Goal: Book appointment/travel/reservation

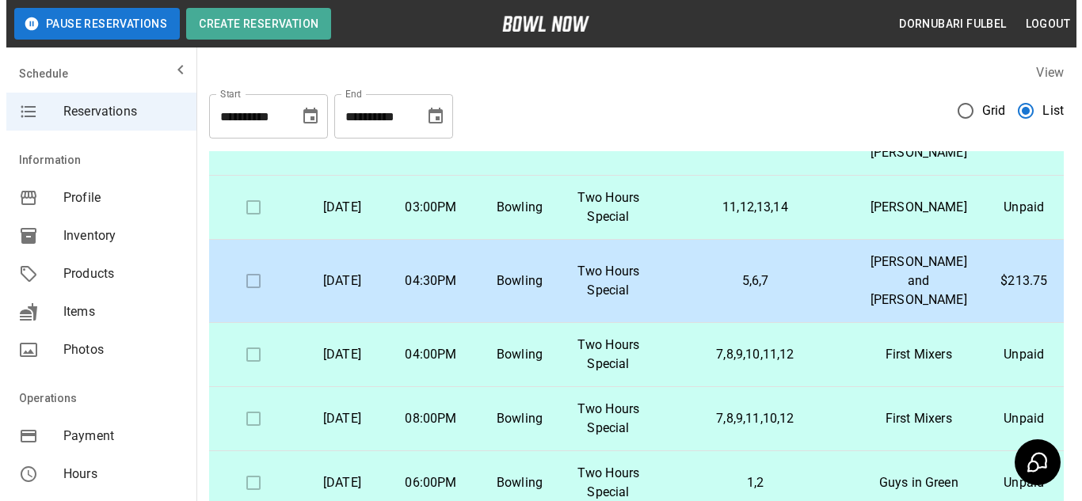
scroll to position [448, 0]
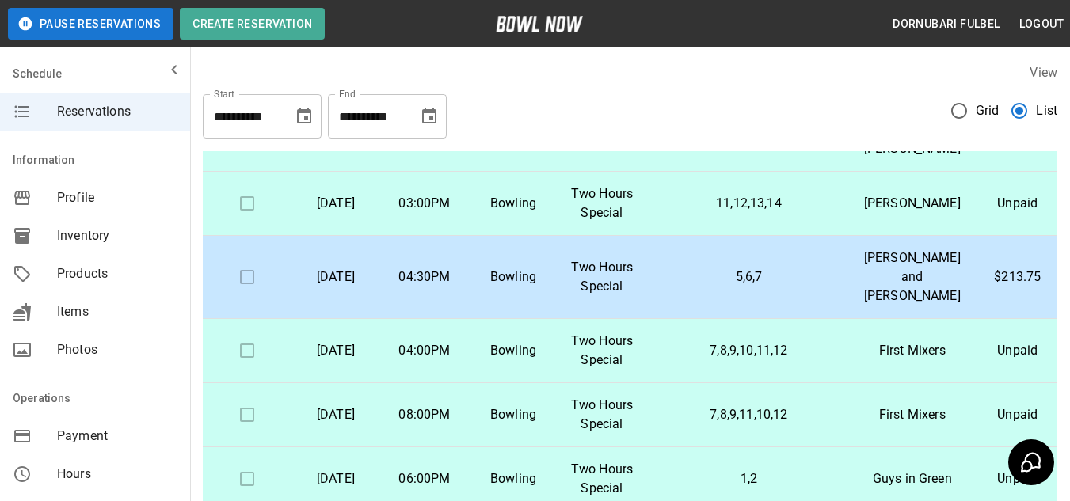
click at [653, 172] on td "1,2,3,4" at bounding box center [748, 130] width 205 height 83
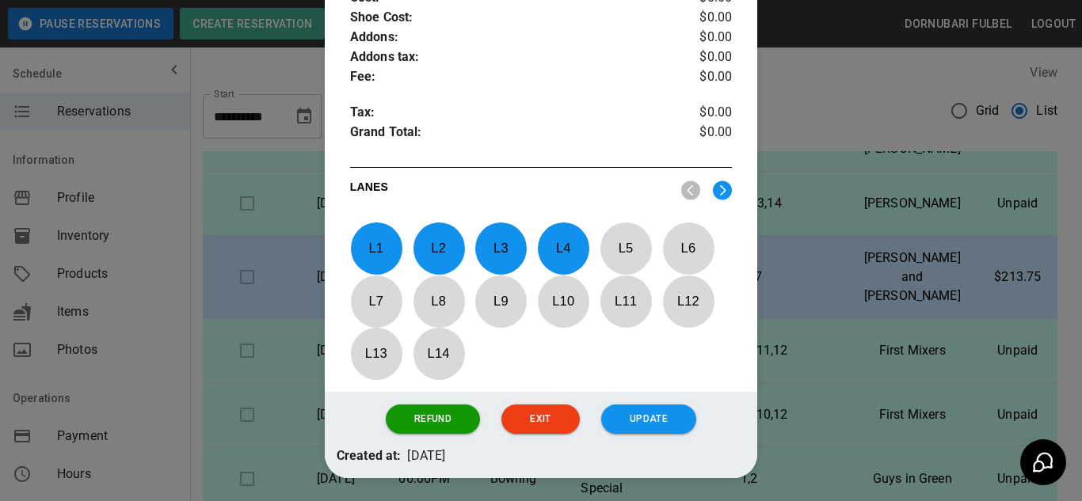
scroll to position [709, 0]
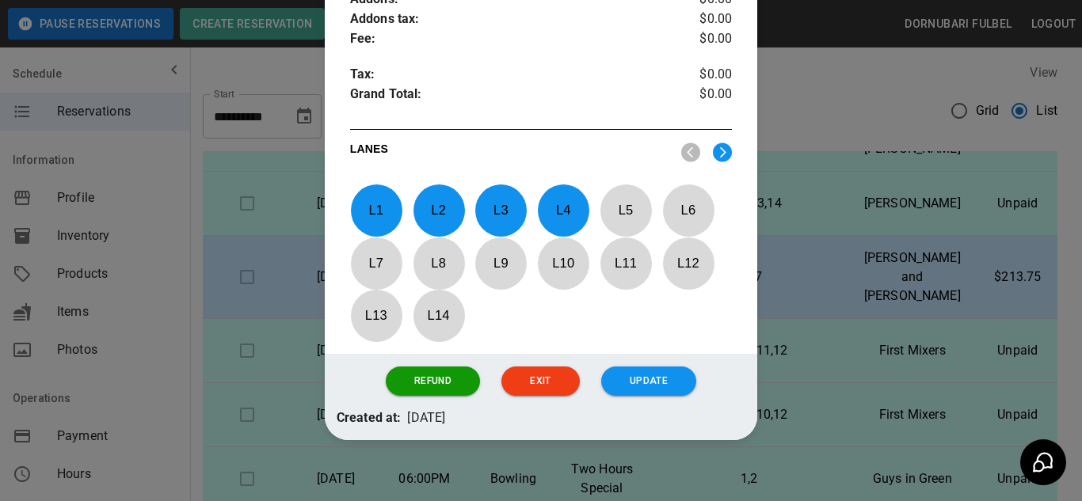
click at [366, 195] on p "L 1" at bounding box center [376, 210] width 52 height 37
click at [436, 192] on p "L 2" at bounding box center [439, 210] width 52 height 37
click at [501, 192] on p "L 3" at bounding box center [501, 210] width 52 height 37
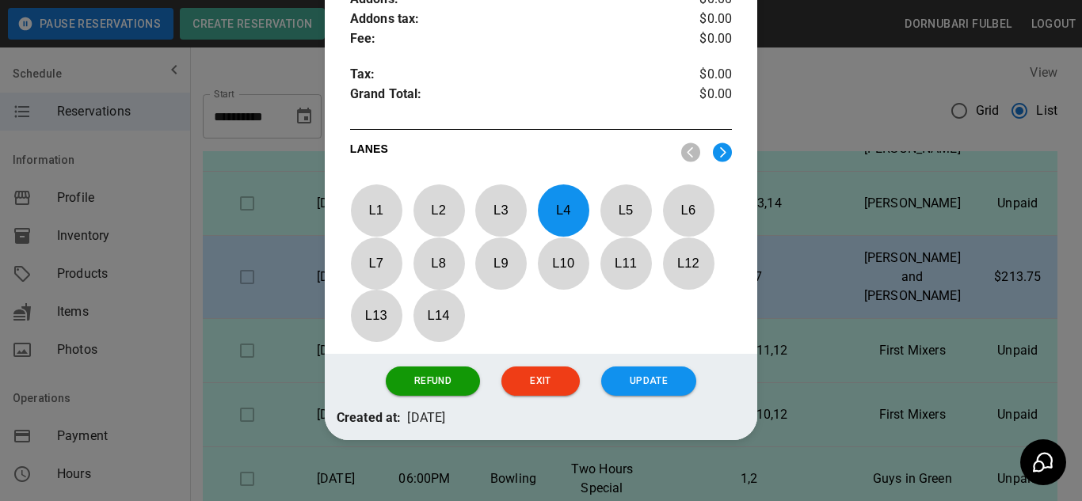
click at [383, 254] on p "L 7" at bounding box center [376, 263] width 52 height 37
click at [459, 247] on p "L 8" at bounding box center [439, 263] width 52 height 37
click at [505, 247] on p "L 9" at bounding box center [501, 263] width 52 height 37
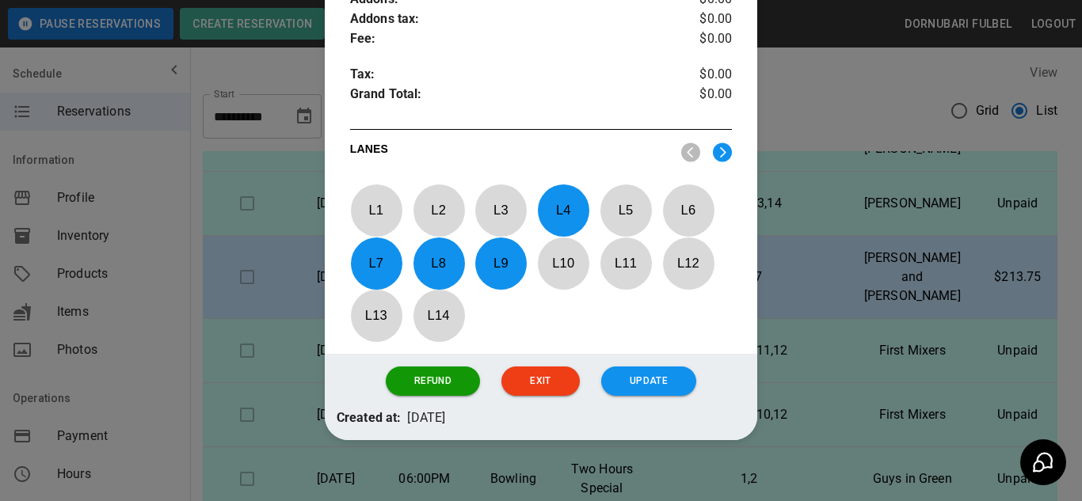
click at [562, 200] on p "L 4" at bounding box center [563, 210] width 52 height 37
click at [557, 245] on p "L 10" at bounding box center [563, 263] width 52 height 37
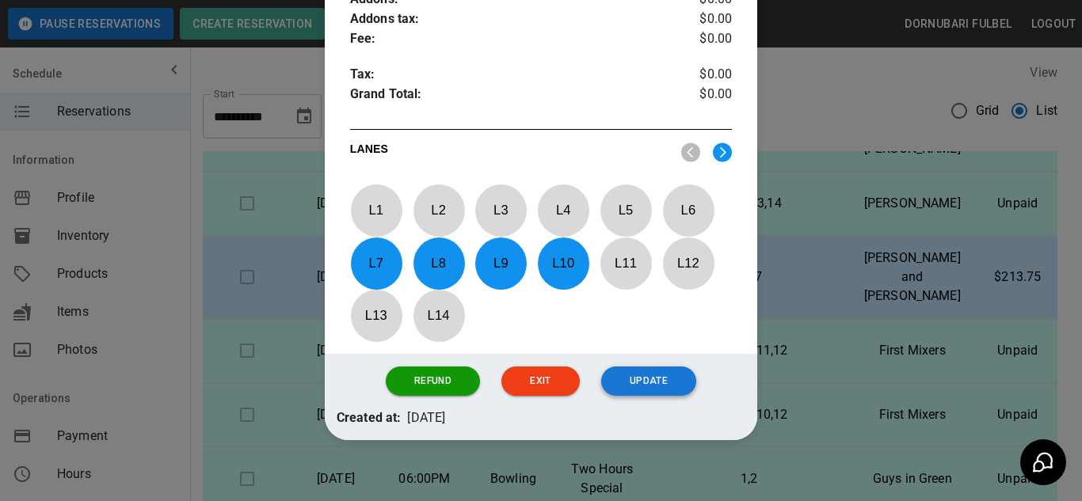
click at [648, 367] on button "Update" at bounding box center [648, 381] width 95 height 29
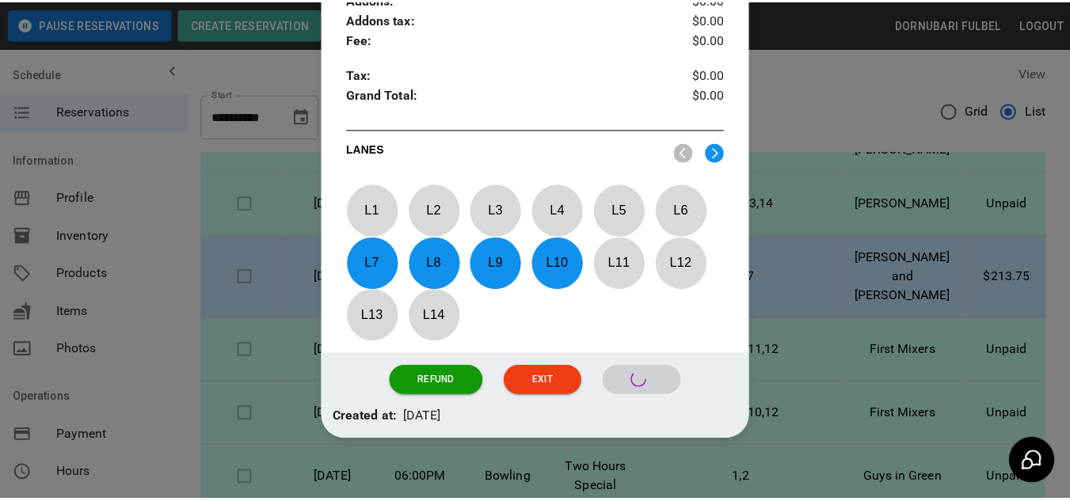
scroll to position [630, 0]
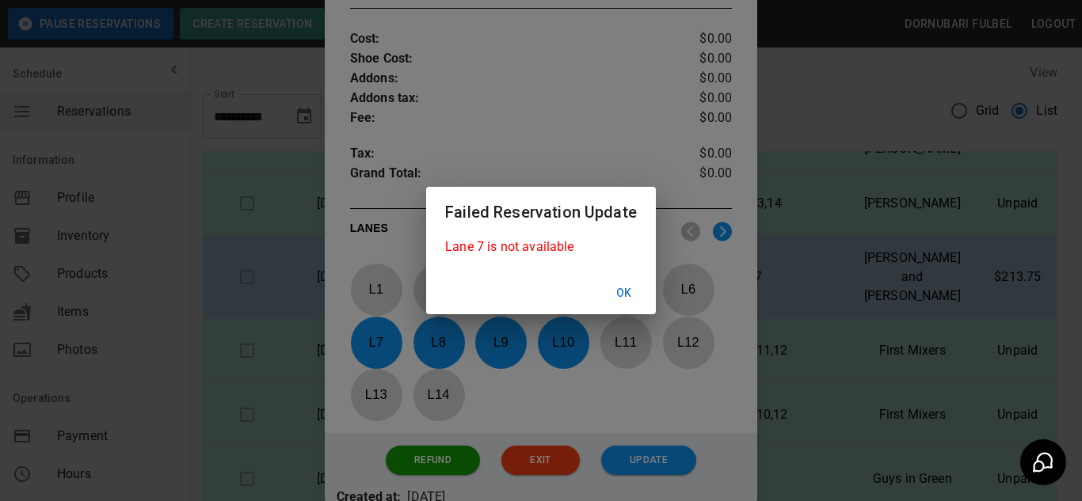
click at [623, 295] on button "Ok" at bounding box center [624, 293] width 51 height 29
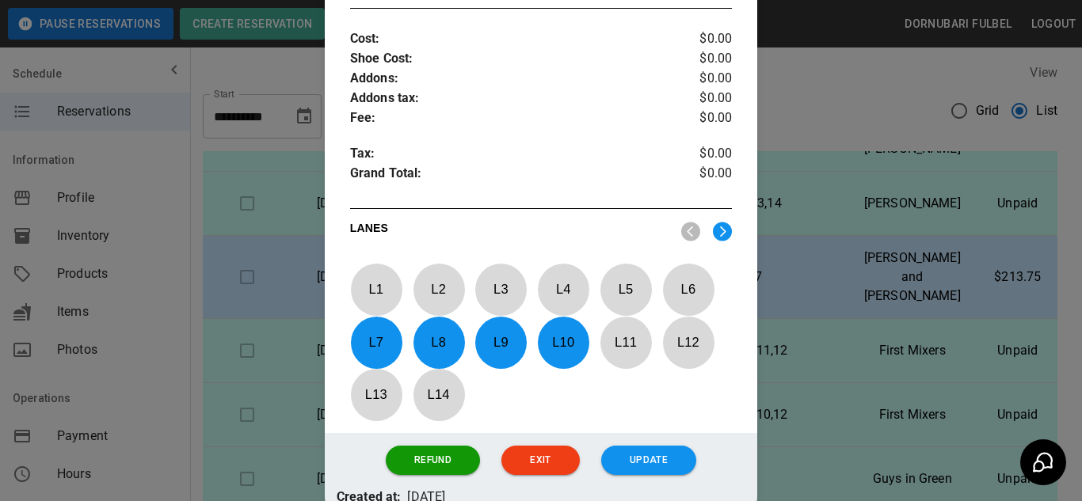
click at [388, 324] on p "L 7" at bounding box center [376, 342] width 52 height 37
click at [443, 324] on p "L 8" at bounding box center [439, 342] width 52 height 37
click at [488, 332] on p "L 9" at bounding box center [501, 342] width 52 height 37
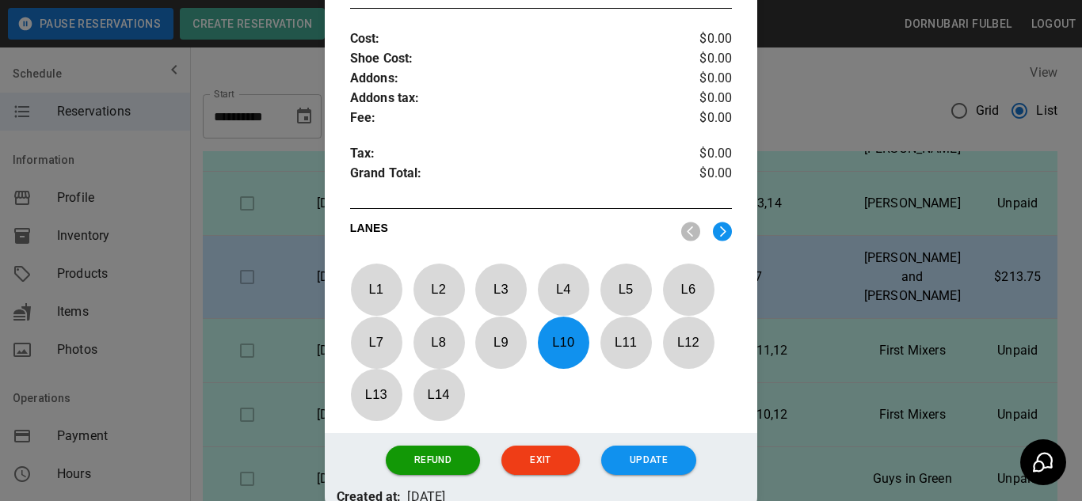
click at [543, 333] on p "L 10" at bounding box center [563, 342] width 52 height 37
click at [841, 254] on div at bounding box center [541, 250] width 1082 height 501
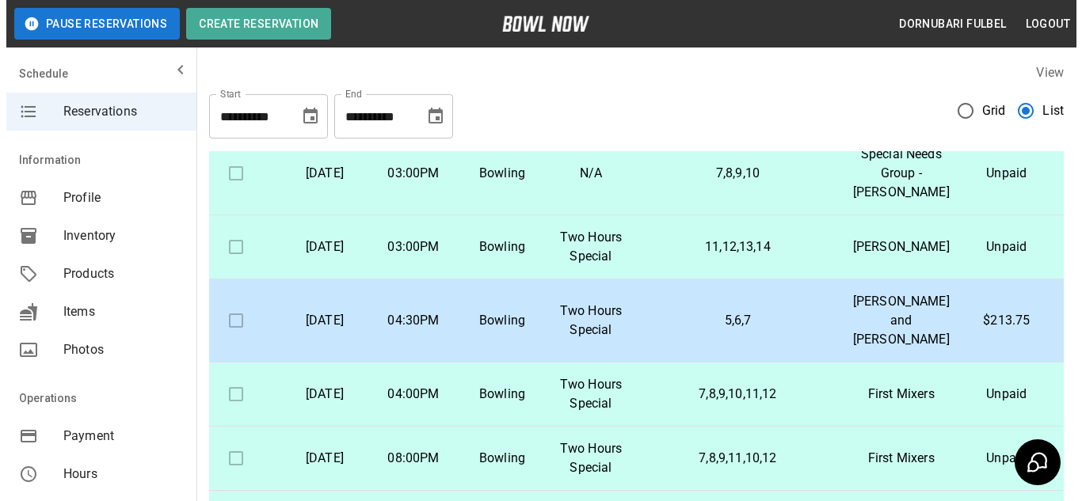
scroll to position [400, 21]
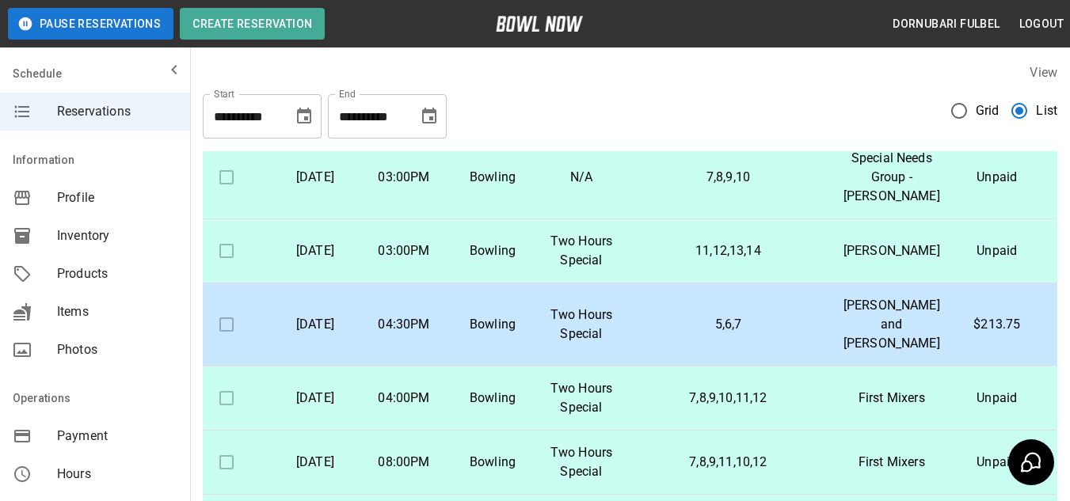
click at [738, 187] on p "7,8,9,10" at bounding box center [729, 177] width 180 height 19
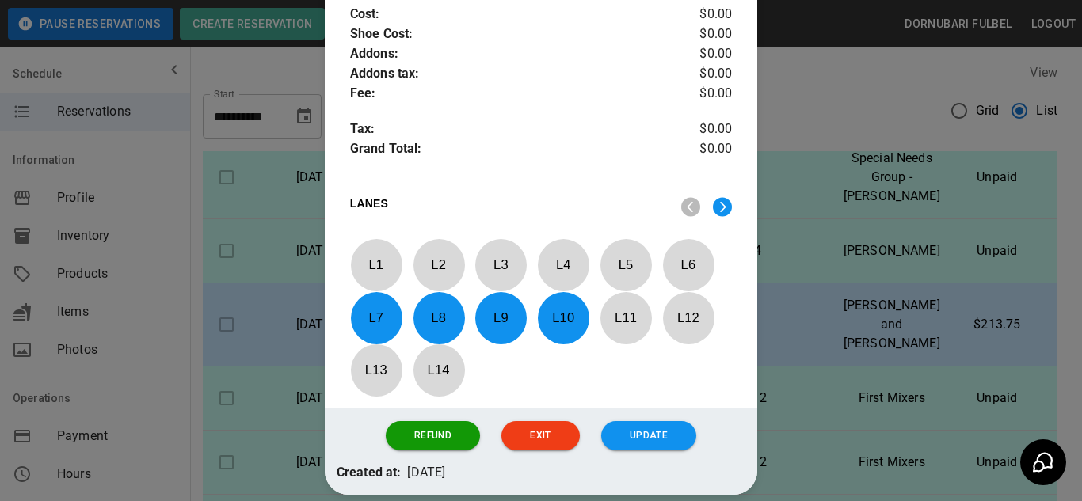
scroll to position [630, 0]
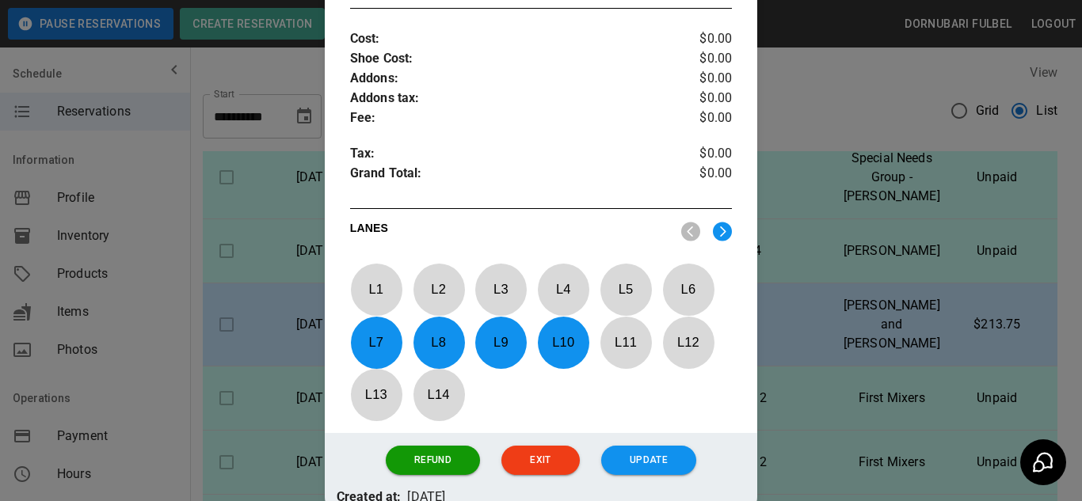
click at [771, 247] on div at bounding box center [541, 250] width 1082 height 501
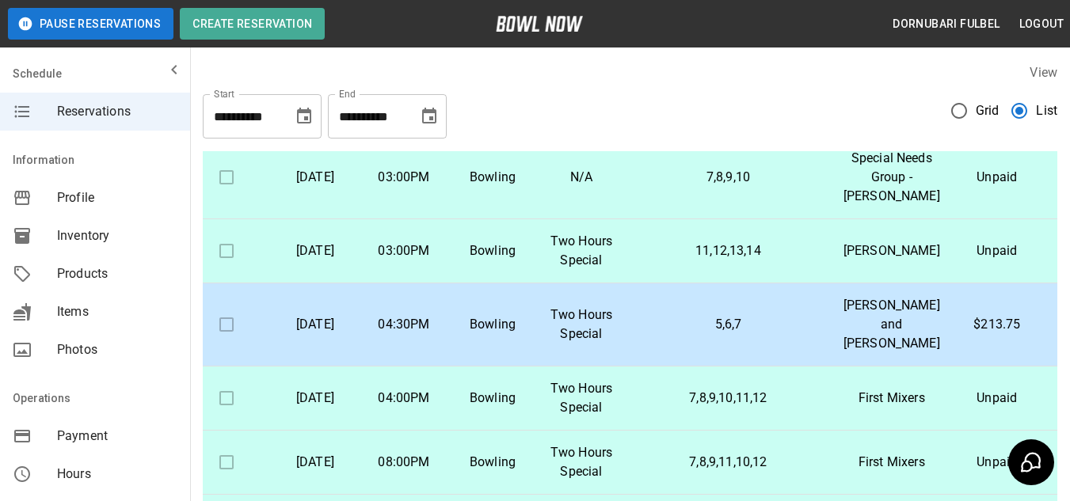
click at [633, 219] on td "7,8,9,10" at bounding box center [728, 177] width 205 height 83
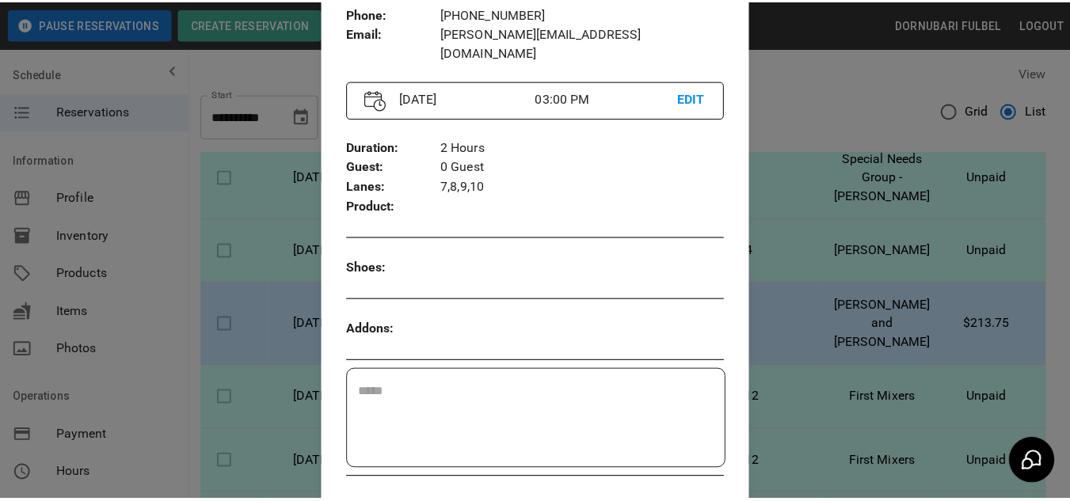
scroll to position [170, 0]
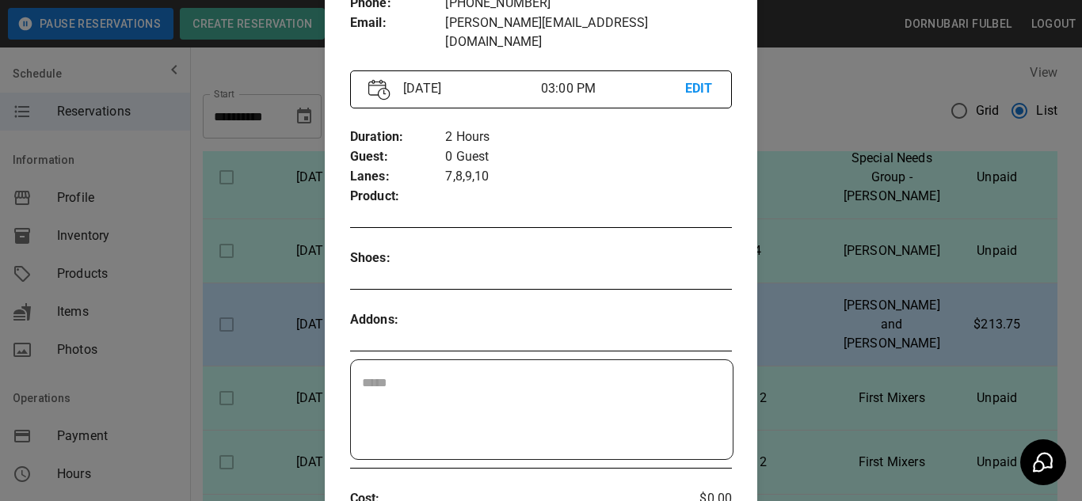
click at [806, 303] on div at bounding box center [541, 250] width 1082 height 501
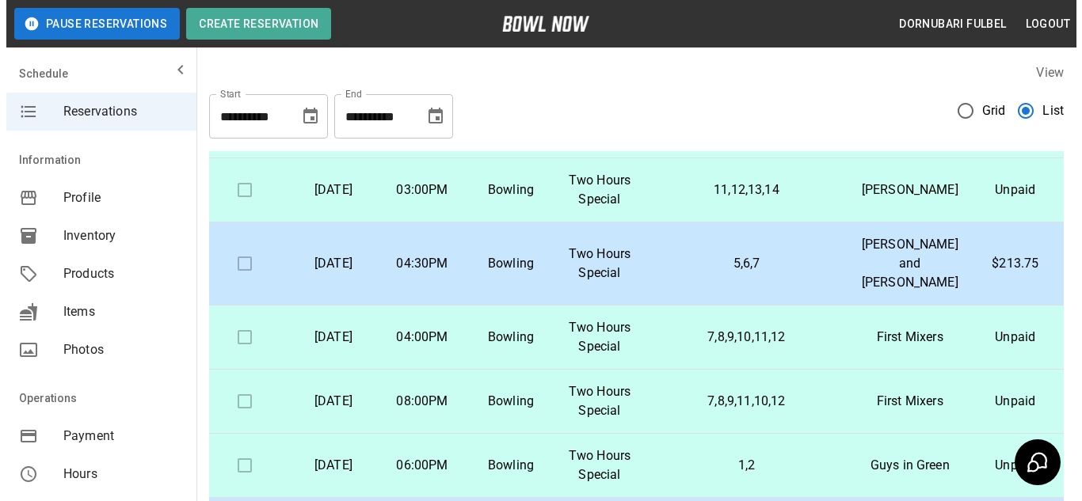
scroll to position [385, 9]
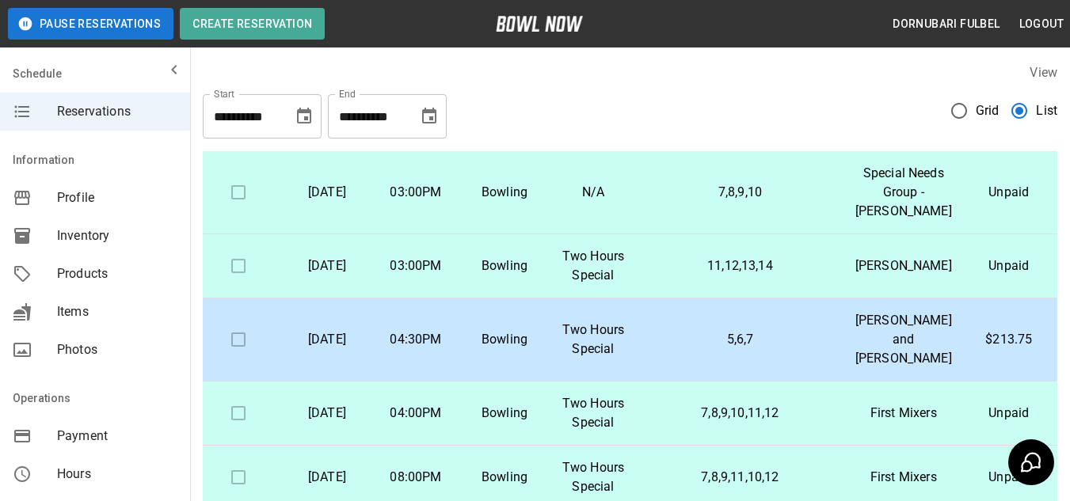
click at [757, 234] on td "7,8,9,10" at bounding box center [740, 192] width 205 height 83
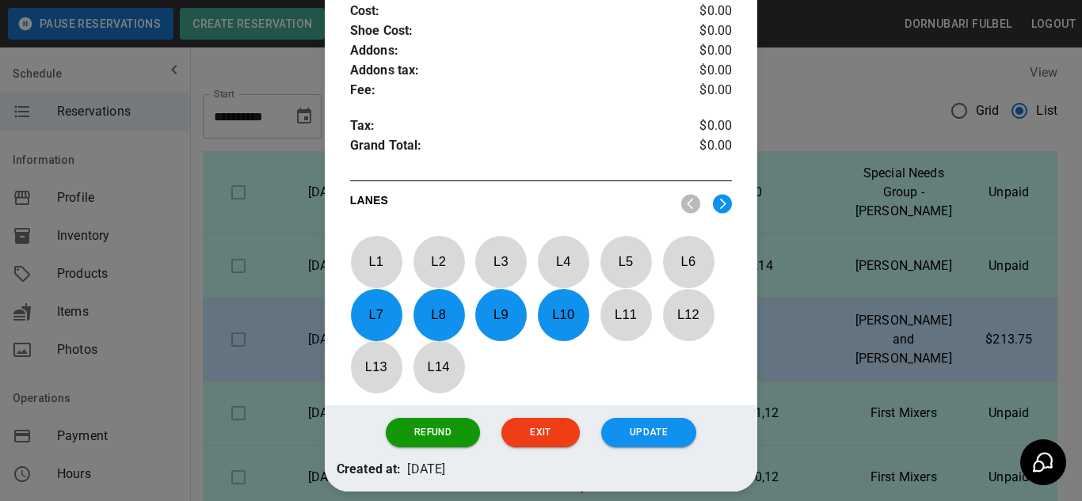
scroll to position [668, 0]
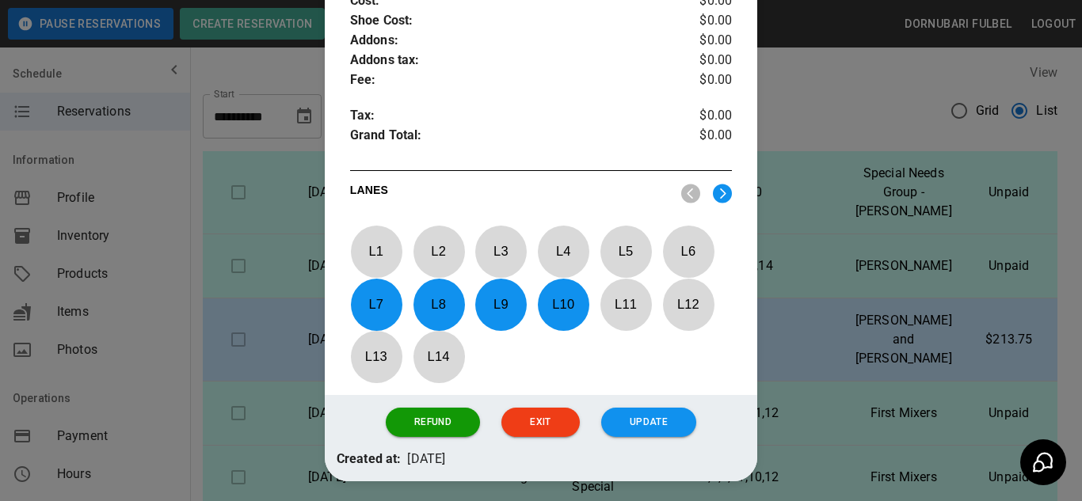
click at [558, 233] on p "L 4" at bounding box center [563, 251] width 52 height 37
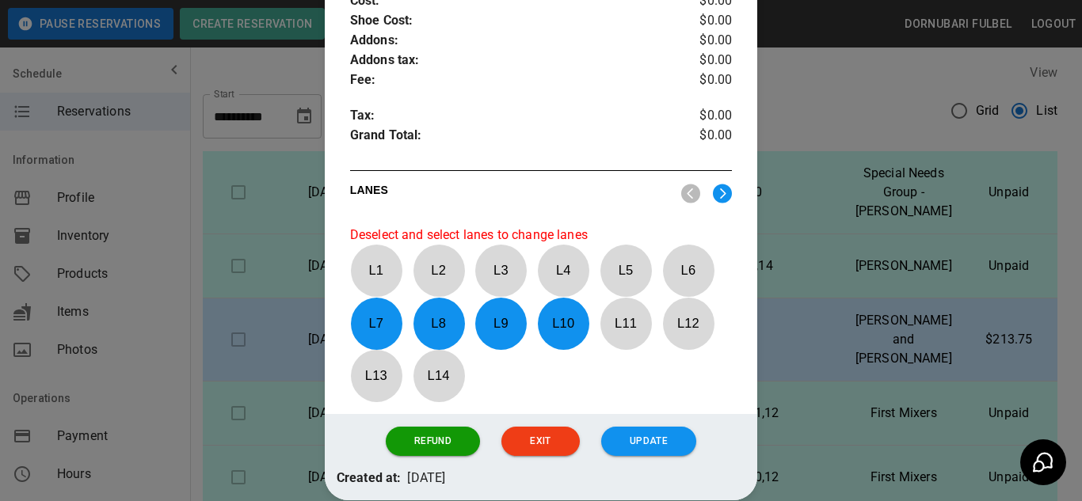
click at [551, 305] on p "L 10" at bounding box center [563, 323] width 52 height 37
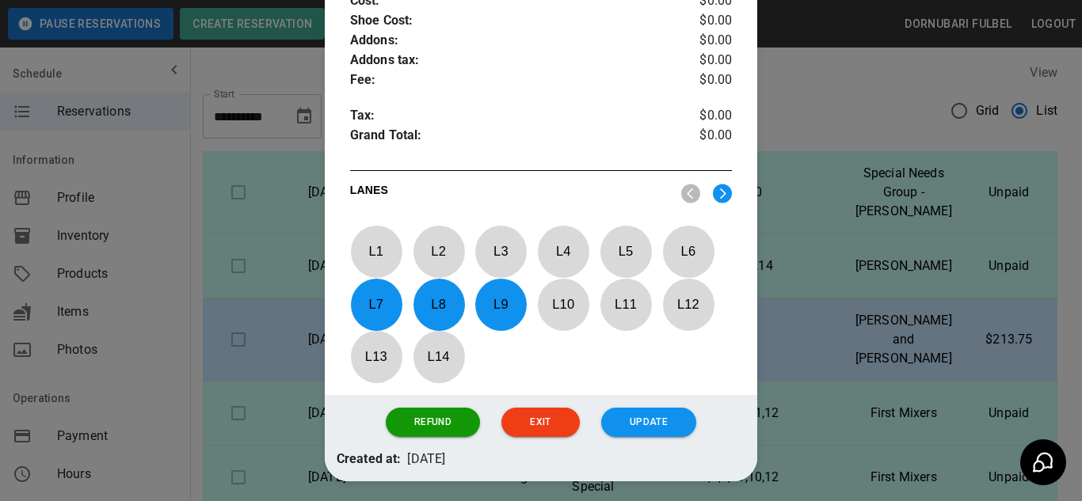
click at [498, 287] on p "L 9" at bounding box center [501, 304] width 52 height 37
click at [555, 236] on p "L 4" at bounding box center [563, 251] width 52 height 37
click at [636, 233] on p "L 5" at bounding box center [626, 251] width 52 height 37
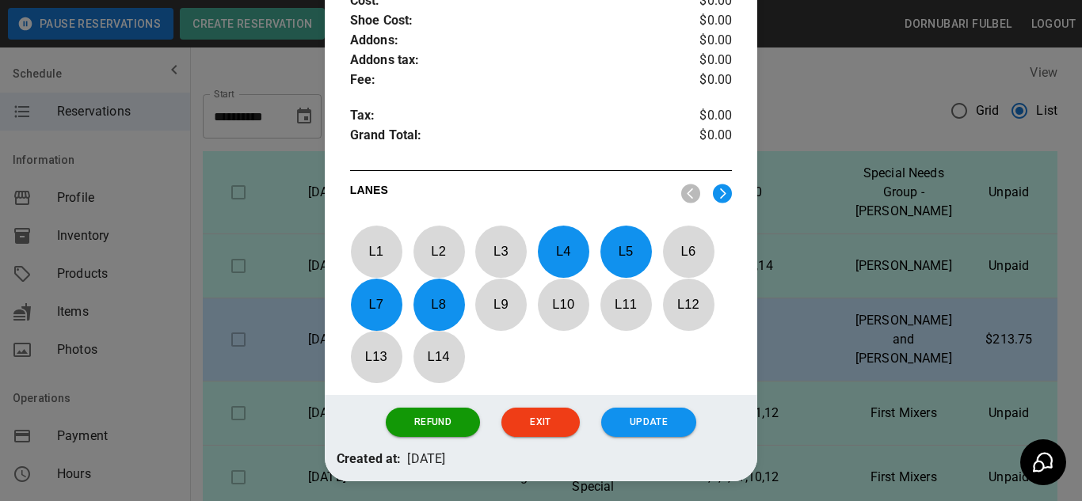
click at [422, 286] on p "L 8" at bounding box center [439, 304] width 52 height 37
click at [696, 233] on p "L 6" at bounding box center [688, 251] width 52 height 37
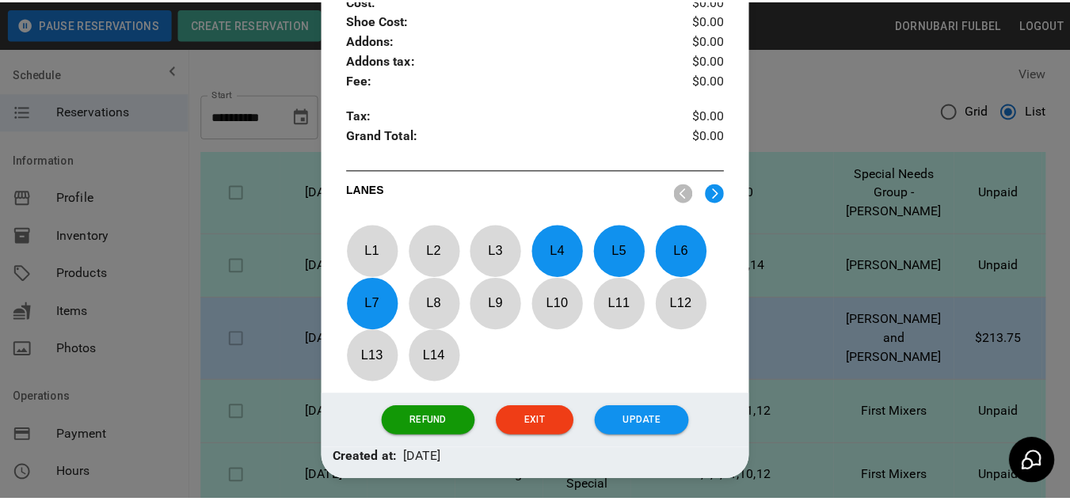
scroll to position [630, 0]
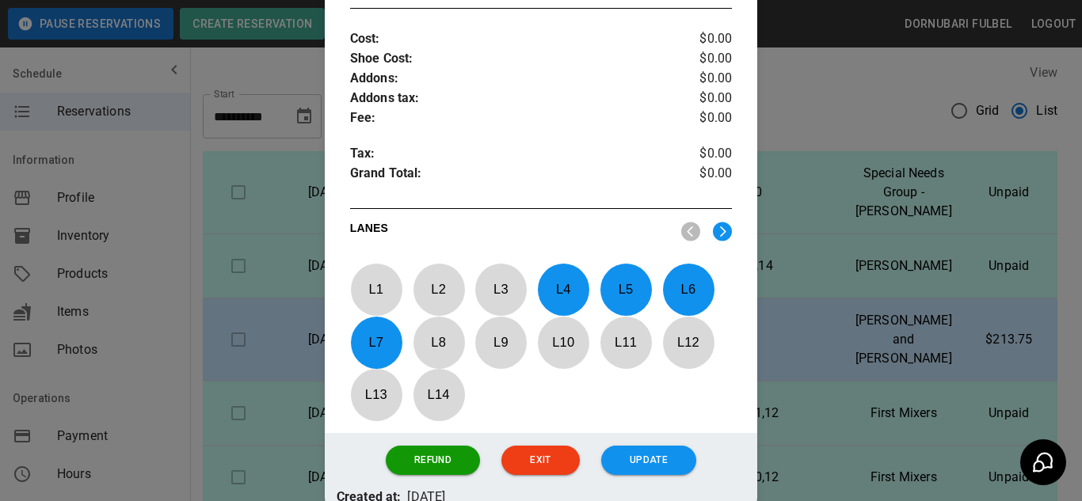
click at [803, 360] on div at bounding box center [541, 250] width 1082 height 501
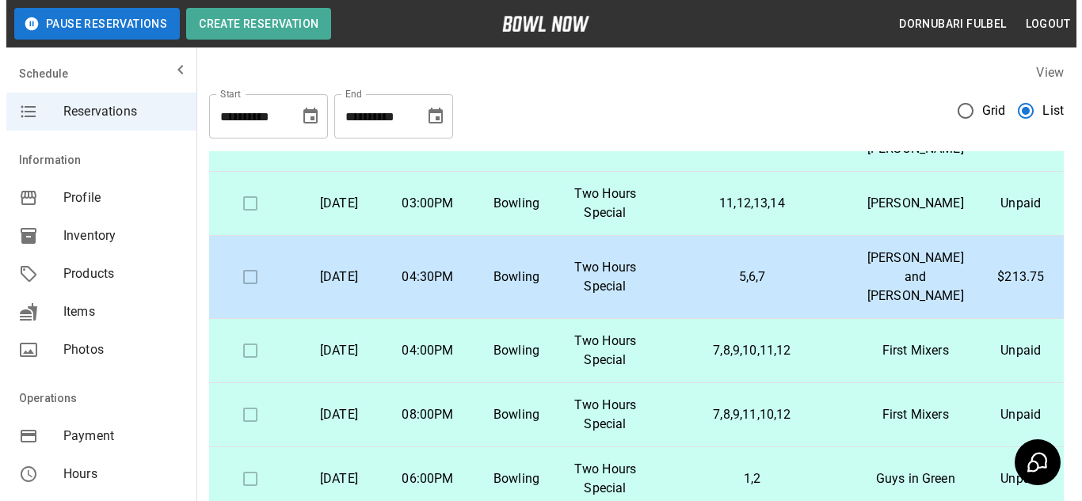
scroll to position [447, 3]
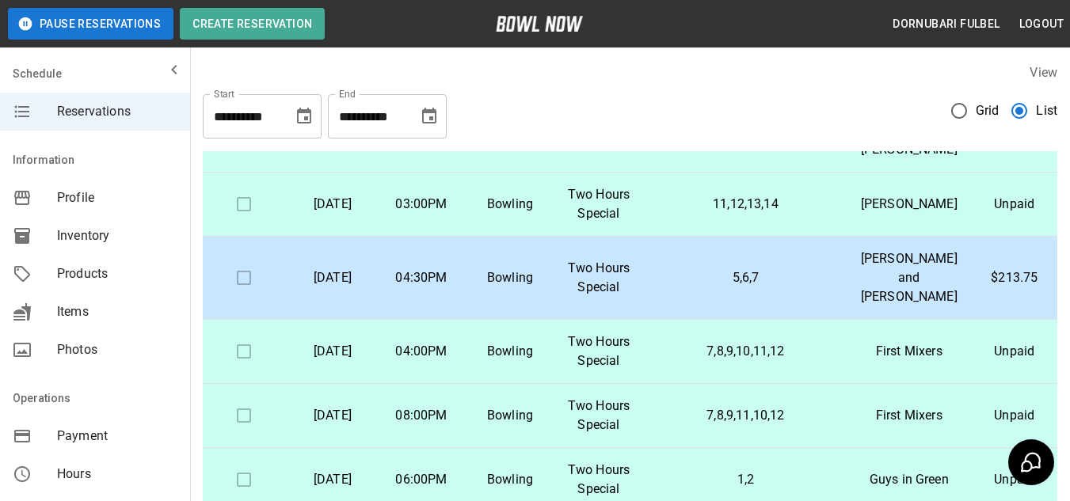
click at [694, 214] on p "11,12,13,14" at bounding box center [746, 204] width 180 height 19
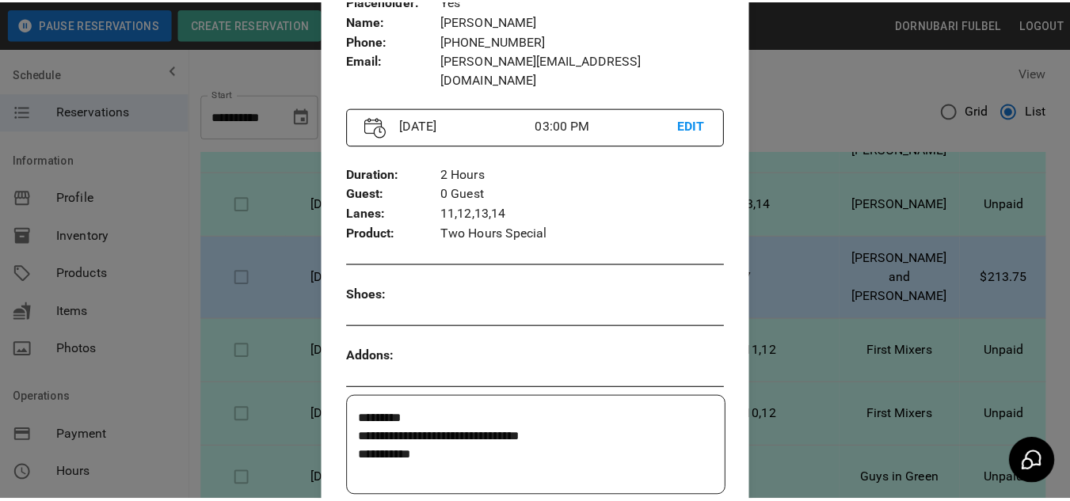
scroll to position [133, 0]
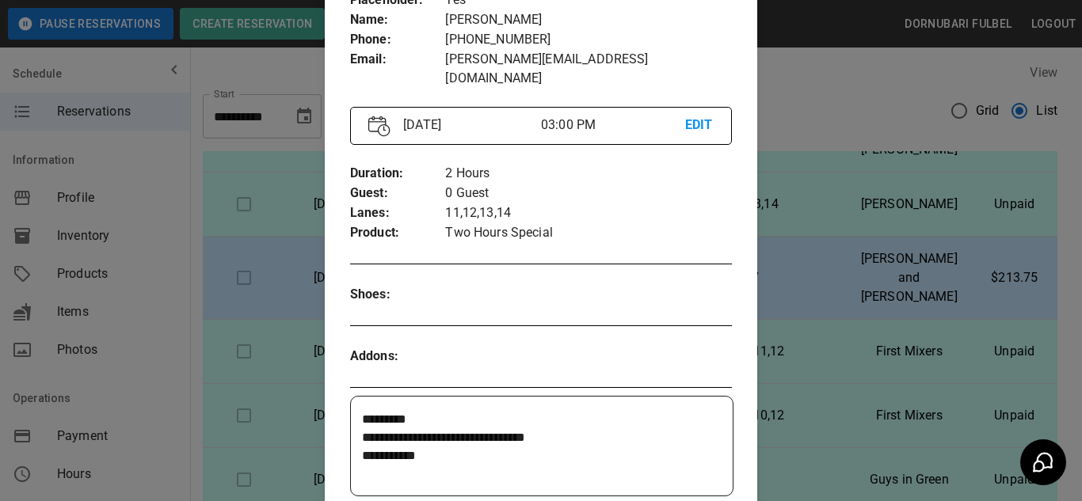
click at [810, 313] on div at bounding box center [541, 250] width 1082 height 501
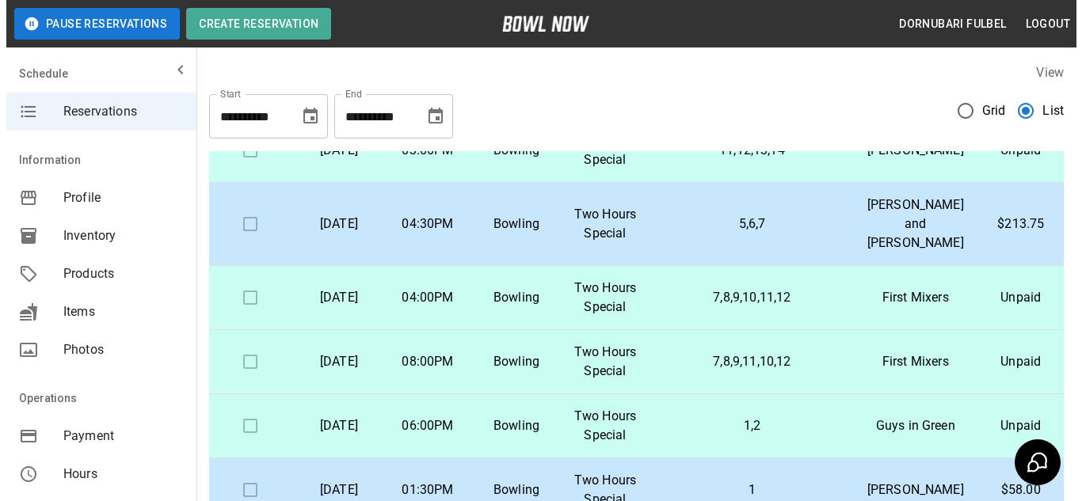
scroll to position [501, 3]
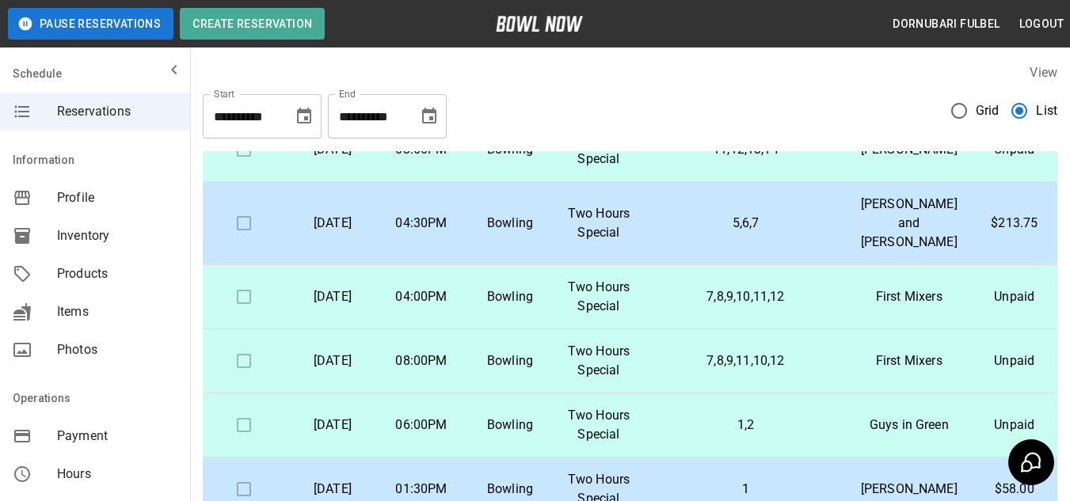
click at [782, 182] on td "11,12,13,14" at bounding box center [745, 150] width 205 height 64
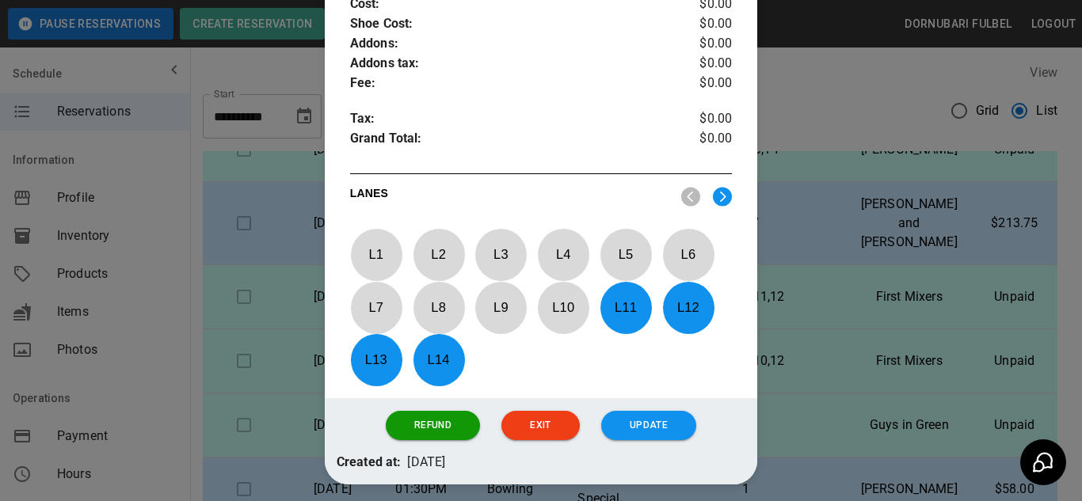
scroll to position [665, 0]
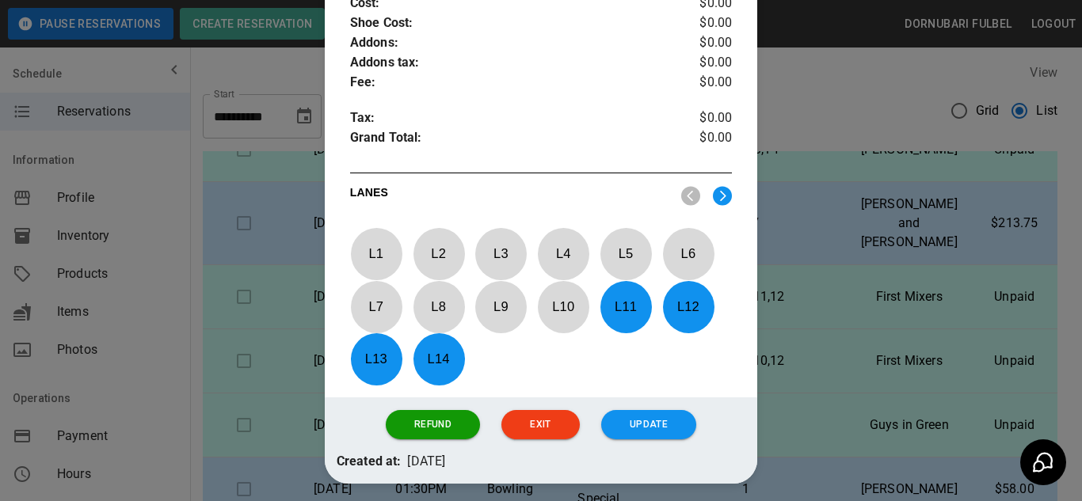
click at [622, 289] on p "L 11" at bounding box center [626, 306] width 52 height 37
click at [682, 288] on p "L 12" at bounding box center [688, 306] width 52 height 37
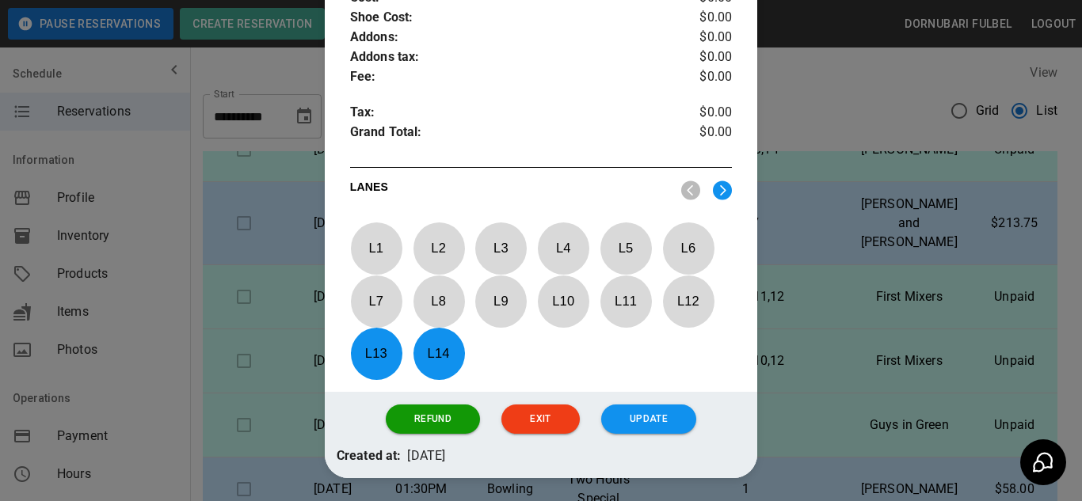
scroll to position [675, 0]
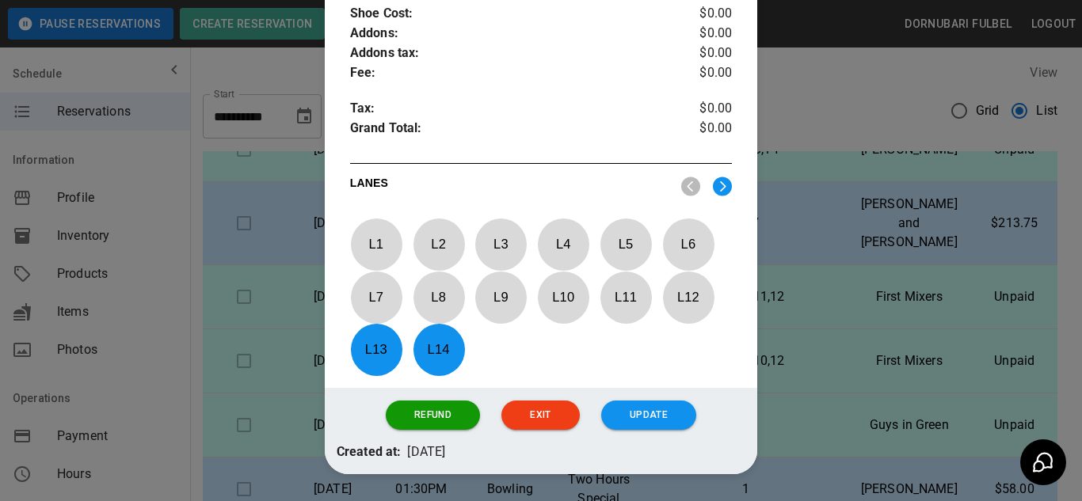
click at [718, 177] on img at bounding box center [722, 187] width 19 height 20
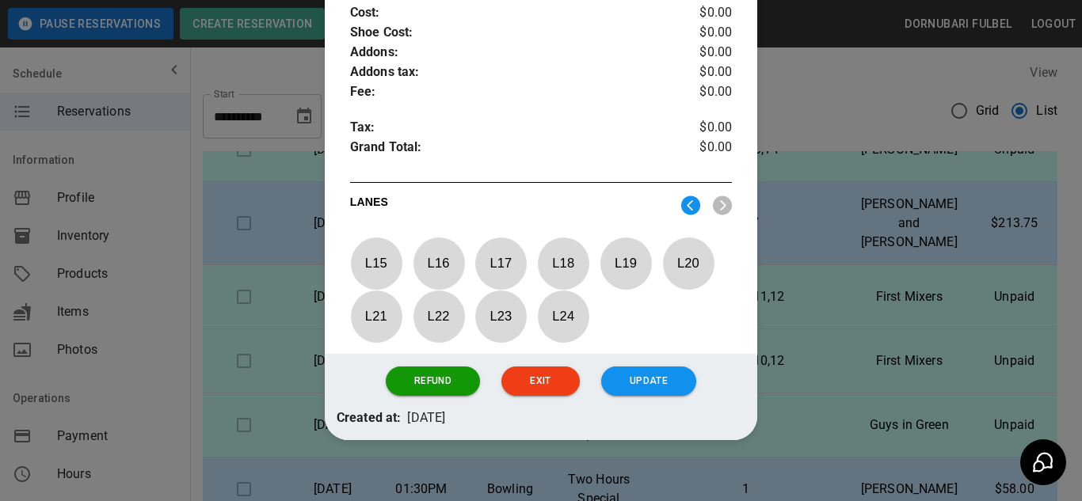
click at [386, 253] on p "L 15" at bounding box center [376, 263] width 52 height 37
click at [442, 249] on p "L 16" at bounding box center [439, 263] width 52 height 37
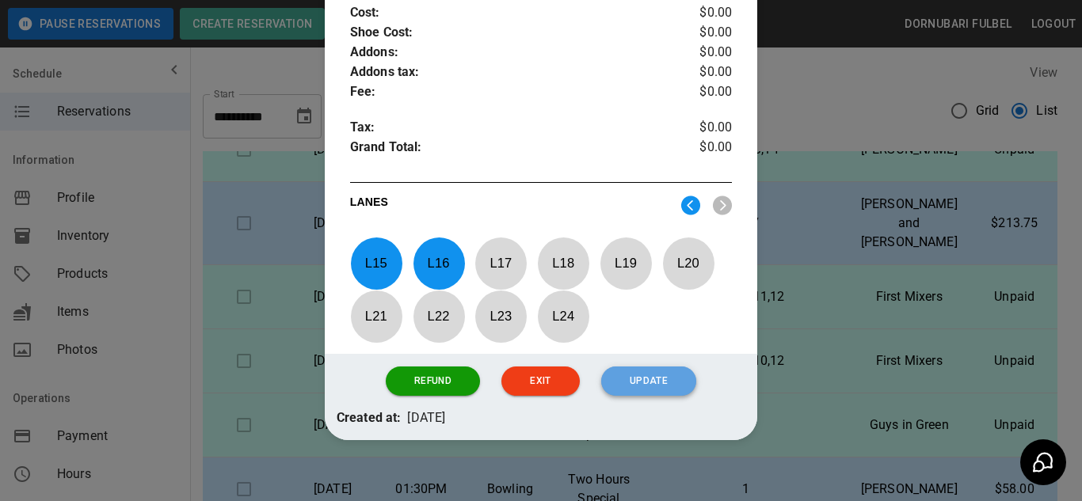
click at [651, 370] on button "Update" at bounding box center [648, 381] width 95 height 29
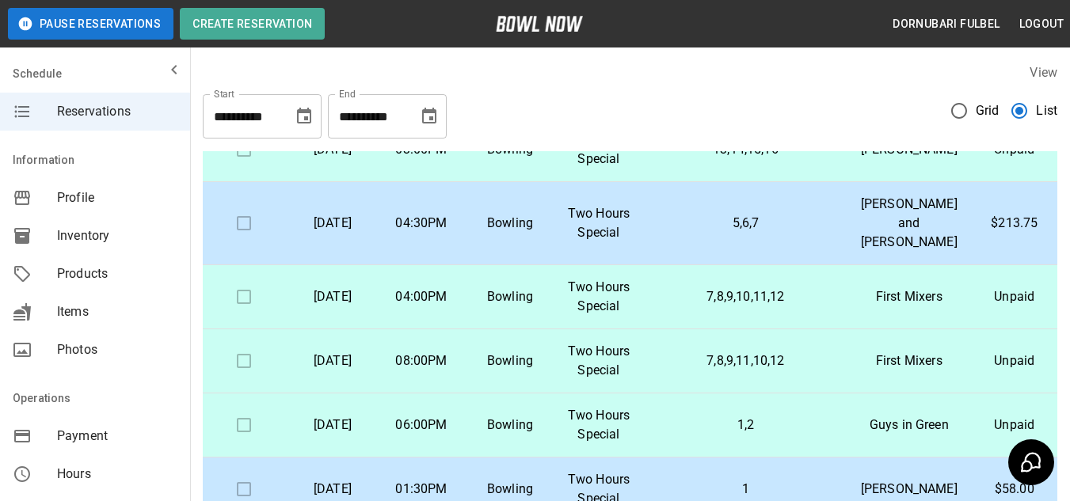
click at [794, 182] on td "13,14,15,16" at bounding box center [745, 150] width 205 height 64
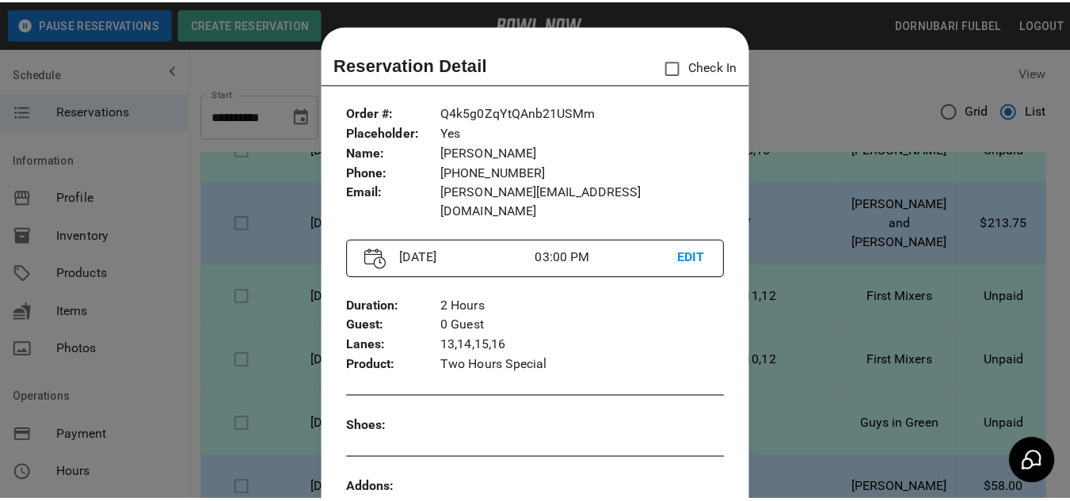
scroll to position [25, 0]
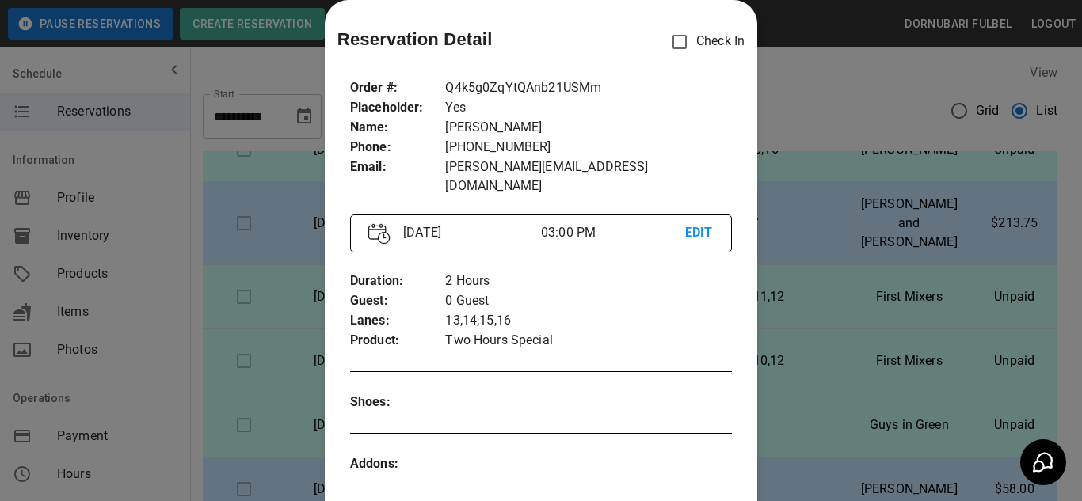
click at [817, 363] on div at bounding box center [541, 250] width 1082 height 501
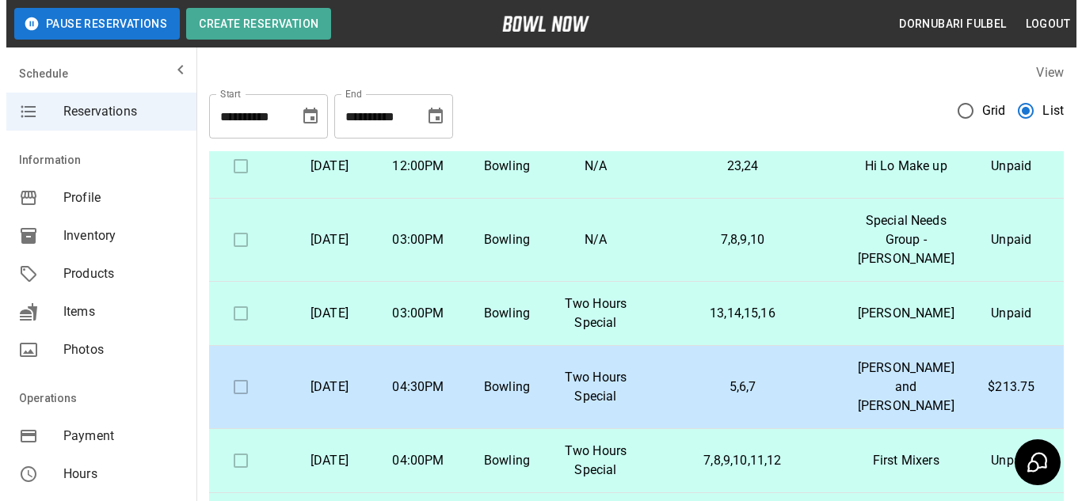
scroll to position [337, 13]
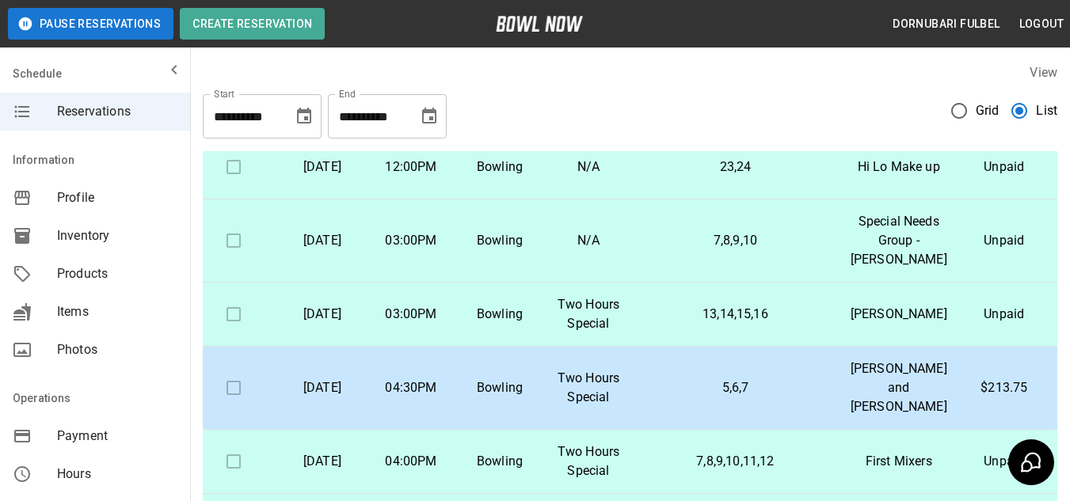
click at [749, 250] on p "7,8,9,10" at bounding box center [736, 240] width 180 height 19
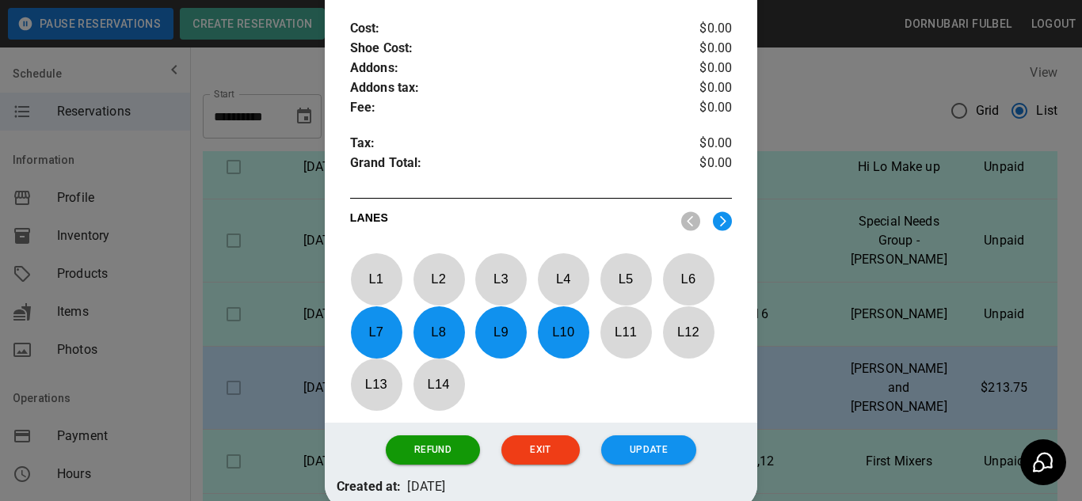
scroll to position [642, 0]
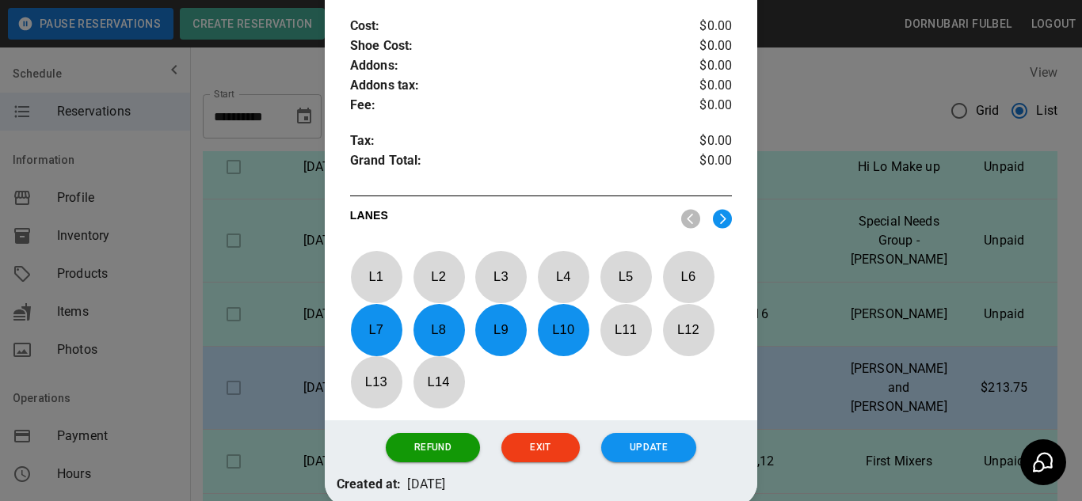
click at [381, 311] on p "L 7" at bounding box center [376, 329] width 52 height 37
click at [624, 314] on p "L 11" at bounding box center [626, 329] width 52 height 37
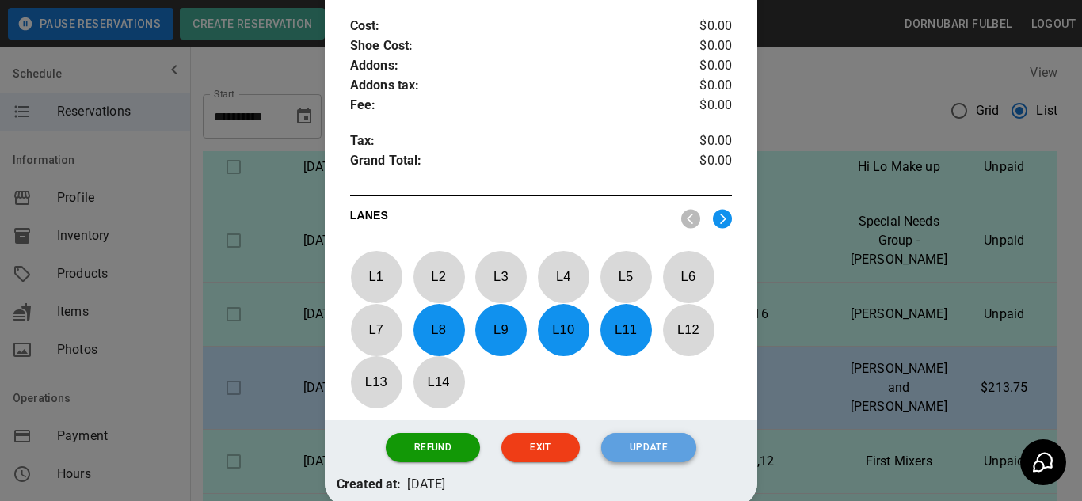
click at [650, 433] on button "Update" at bounding box center [648, 447] width 95 height 29
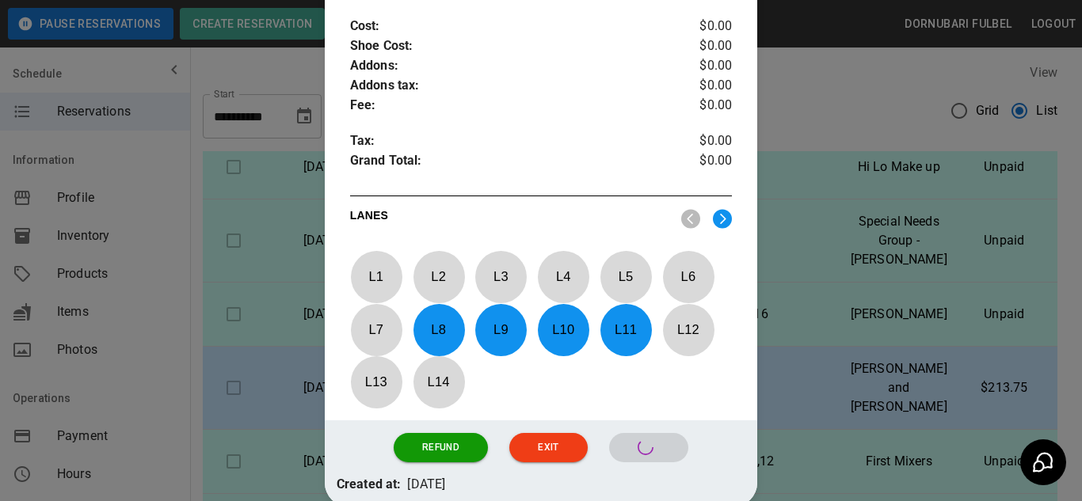
scroll to position [630, 0]
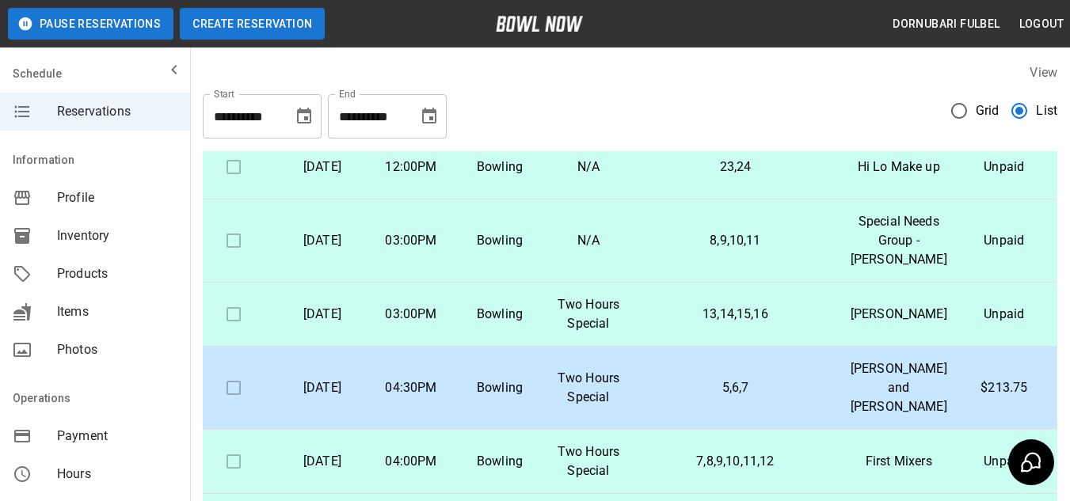
click at [234, 28] on button "Create Reservation" at bounding box center [252, 24] width 145 height 32
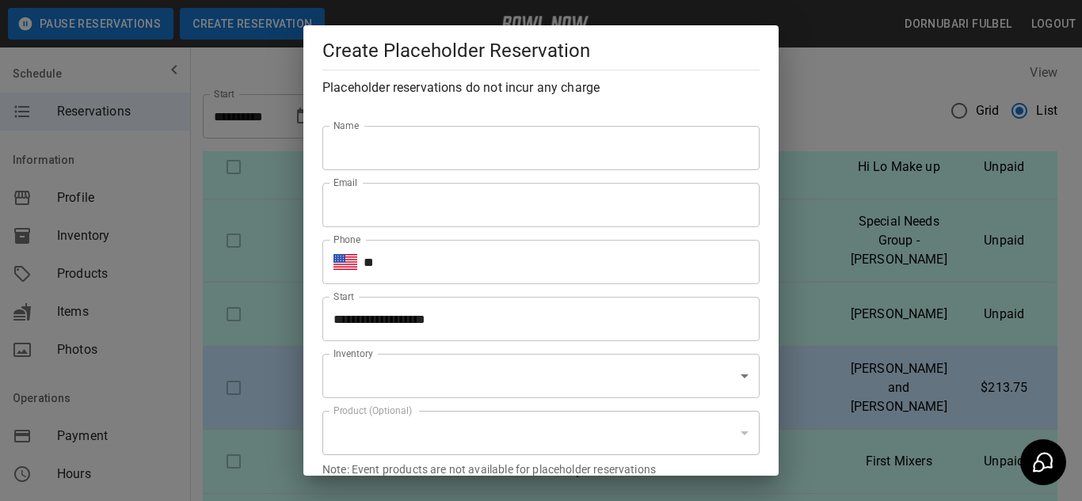
type input "**********"
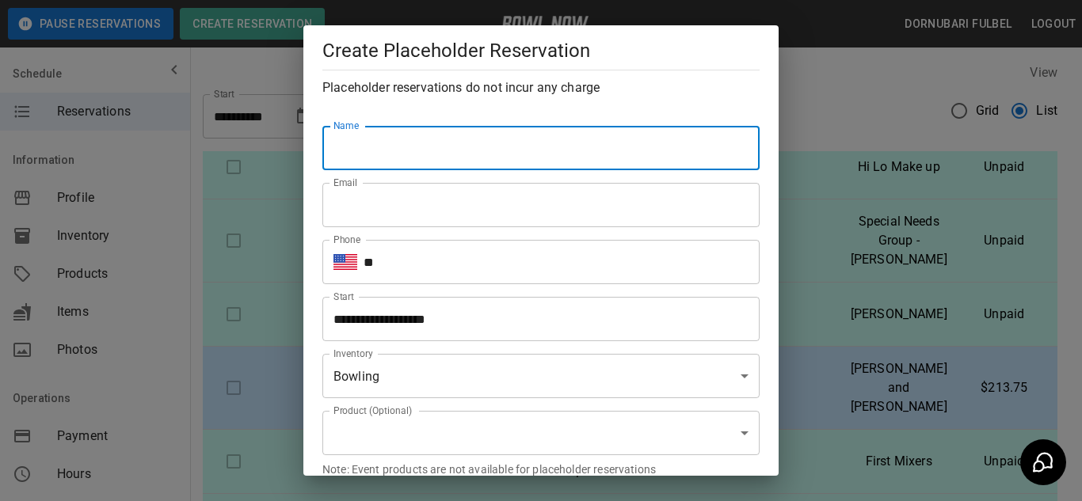
click at [350, 144] on input "Name" at bounding box center [540, 148] width 437 height 44
click at [379, 213] on input "Email" at bounding box center [540, 205] width 437 height 44
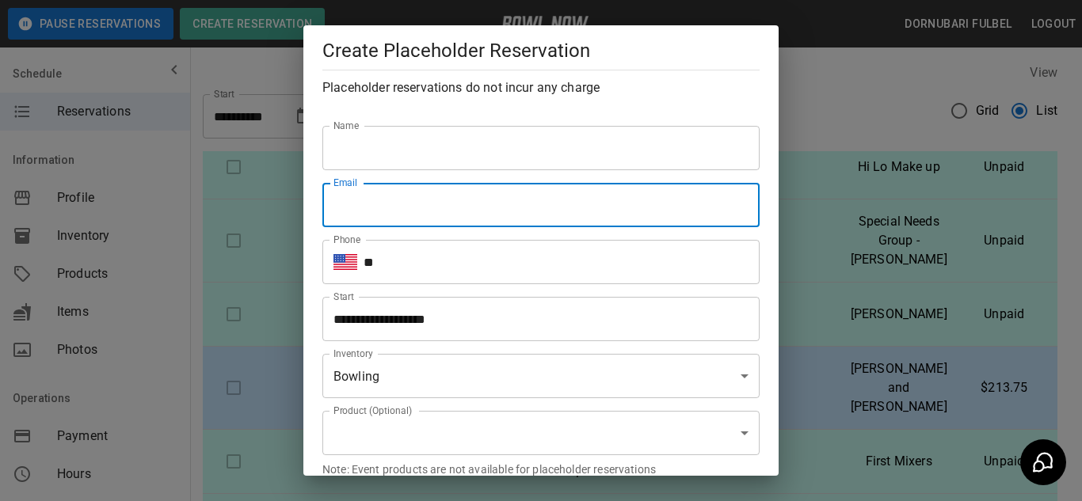
paste input "**********"
type input "**********"
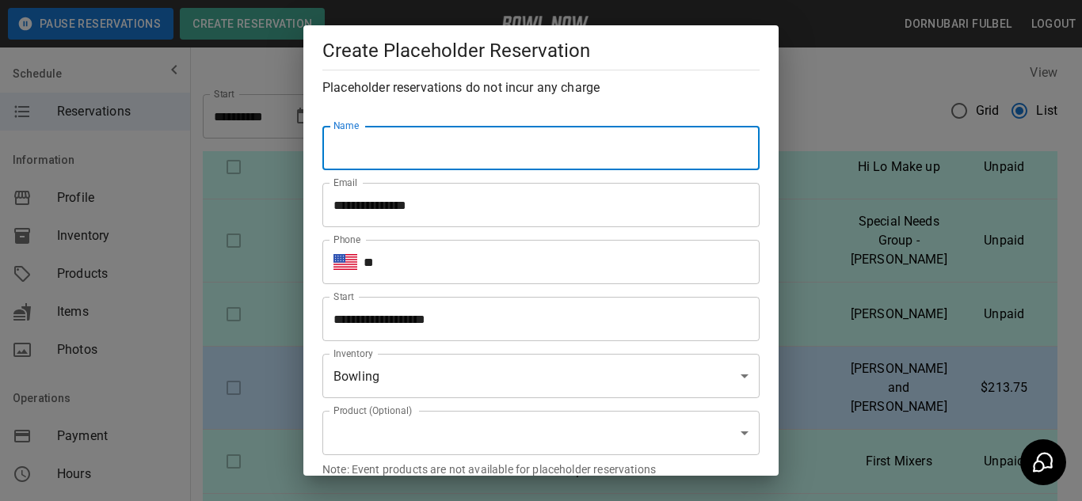
click at [395, 158] on input "Name" at bounding box center [540, 148] width 437 height 44
type input "**********"
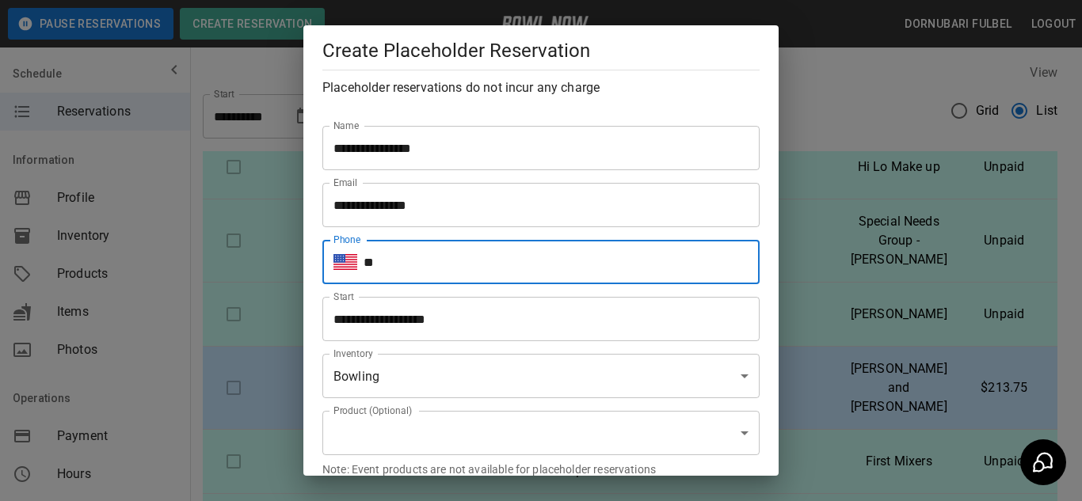
click at [422, 261] on input "**" at bounding box center [562, 262] width 396 height 44
type input "**********"
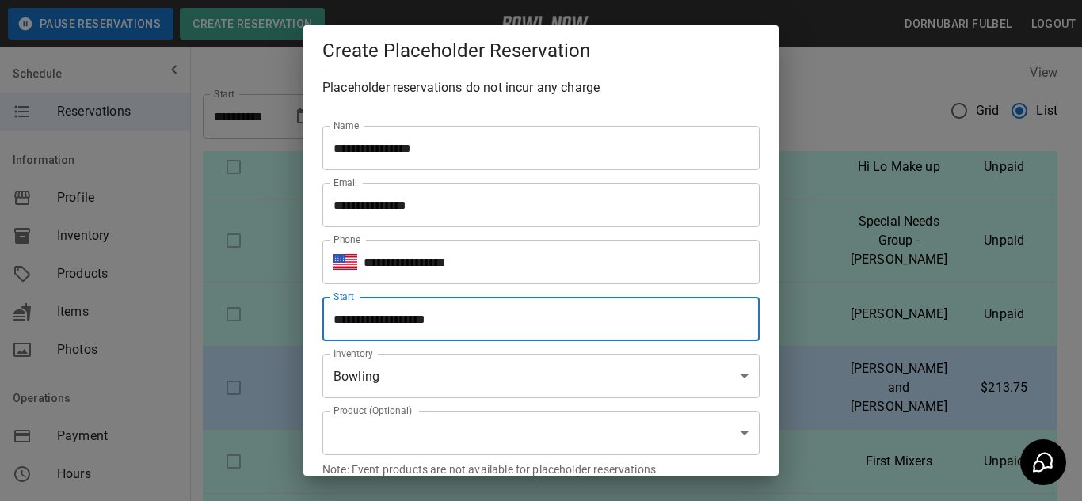
click at [495, 311] on input "**********" at bounding box center [535, 319] width 426 height 44
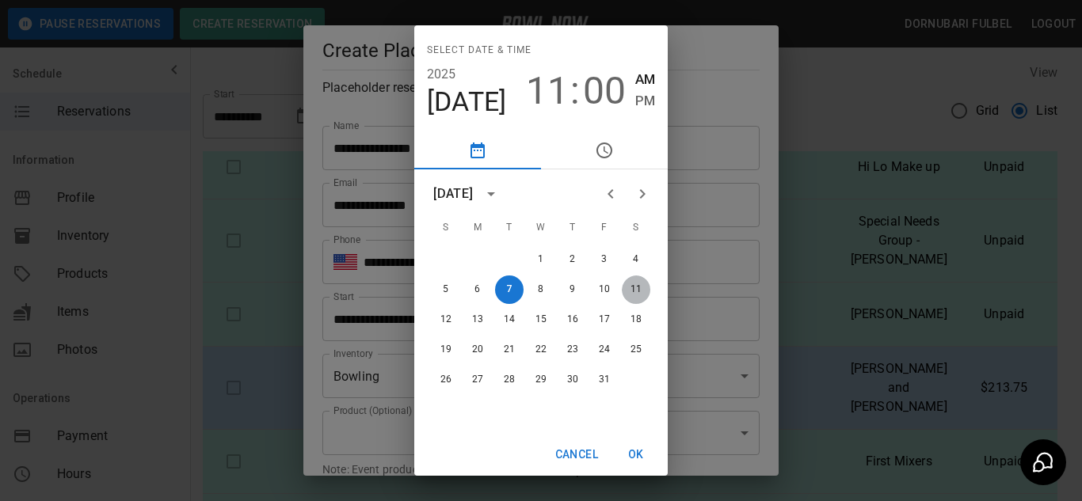
click at [634, 289] on button "11" at bounding box center [636, 290] width 29 height 29
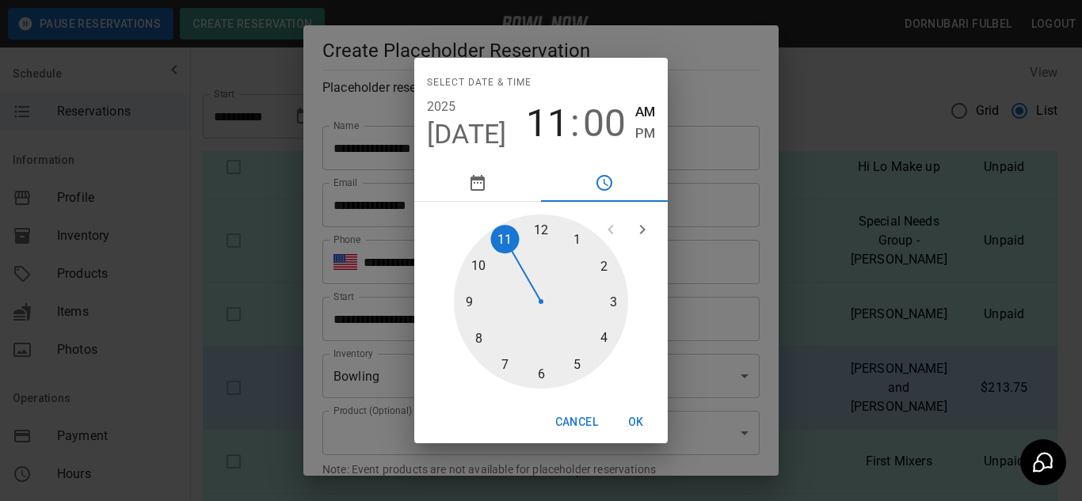
click at [574, 367] on div at bounding box center [541, 302] width 174 height 174
click at [650, 139] on span "PM" at bounding box center [645, 133] width 20 height 21
type input "**********"
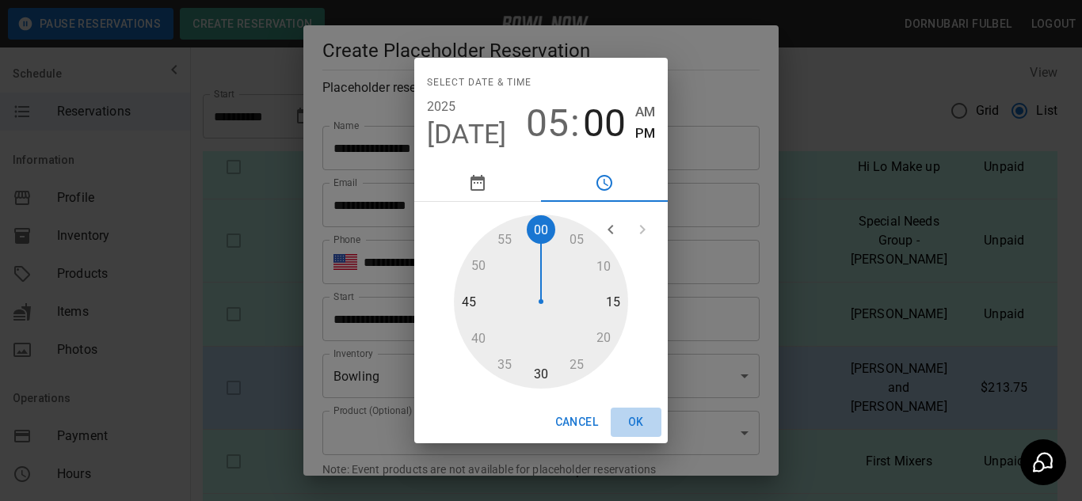
click at [642, 423] on button "OK" at bounding box center [636, 422] width 51 height 29
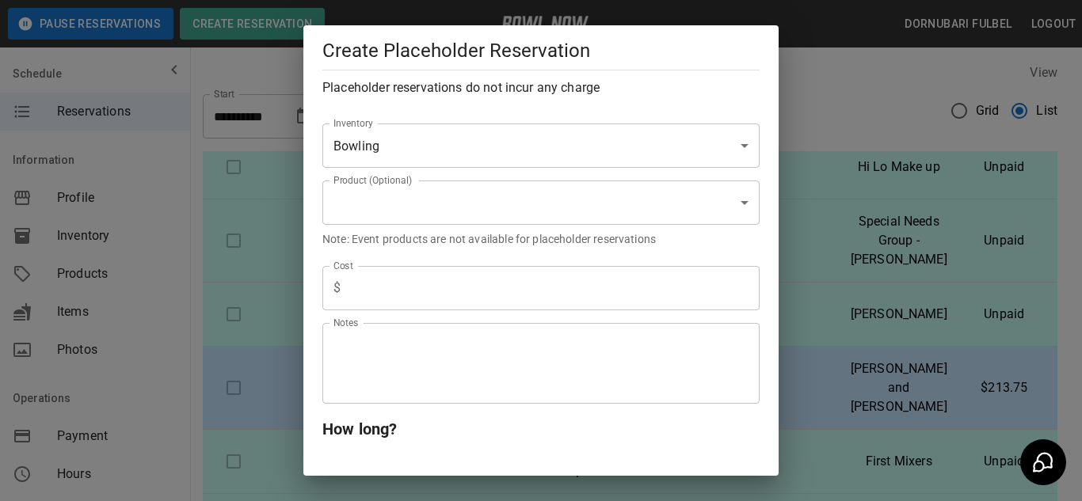
scroll to position [231, 0]
click at [442, 303] on input "text" at bounding box center [553, 287] width 413 height 44
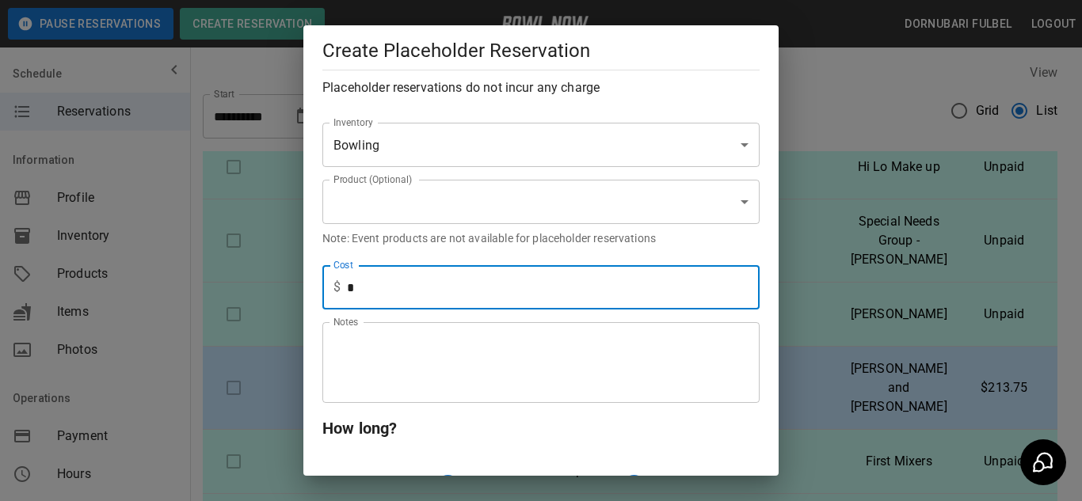
type input "*"
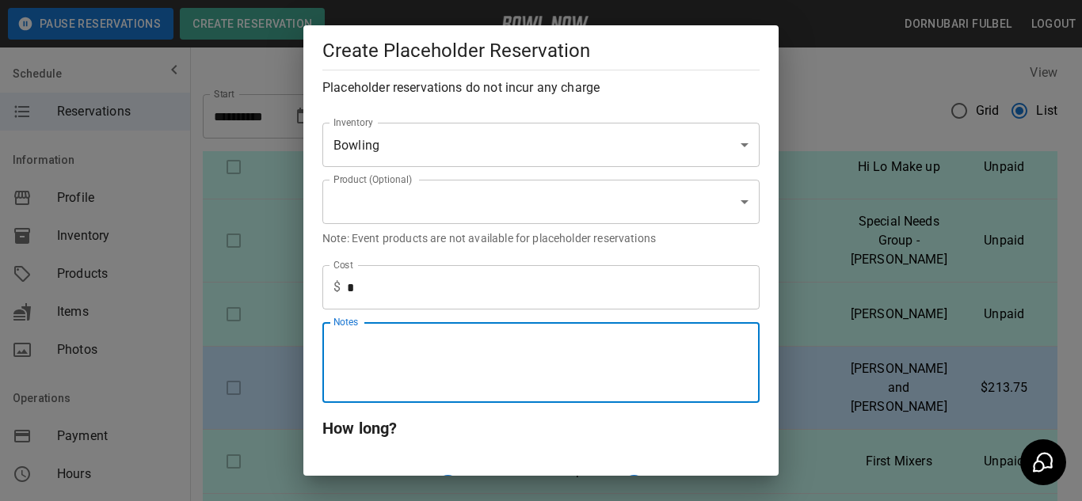
click at [383, 375] on textarea "Notes" at bounding box center [541, 363] width 415 height 55
click at [348, 343] on textarea "*****" at bounding box center [535, 363] width 403 height 55
click at [400, 348] on textarea "*****" at bounding box center [535, 363] width 403 height 55
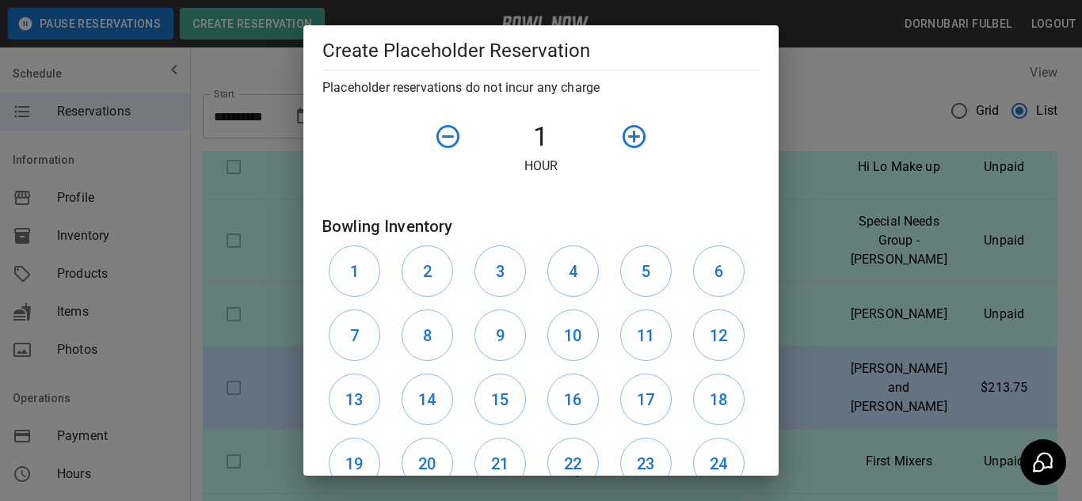
scroll to position [594, 0]
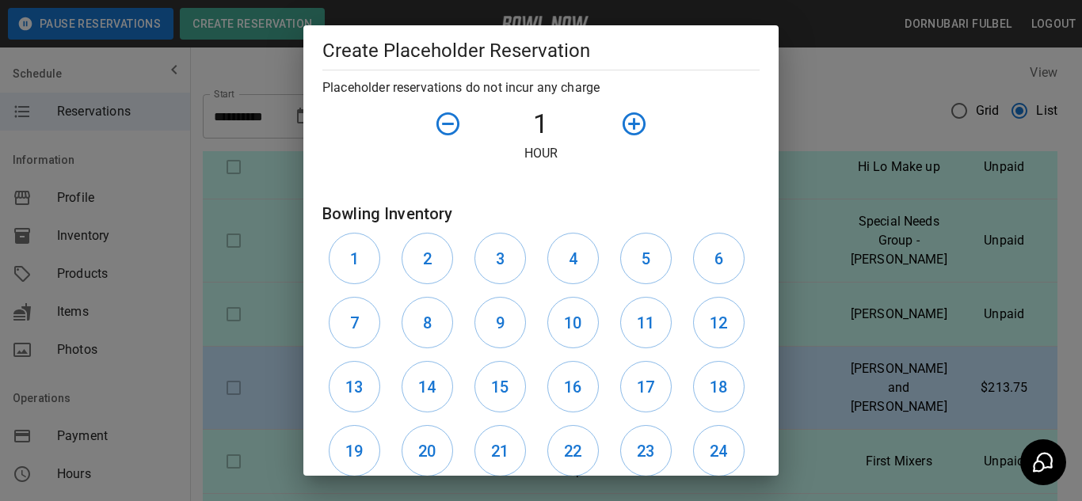
type textarea "**********"
click at [622, 128] on icon "button" at bounding box center [634, 124] width 28 height 28
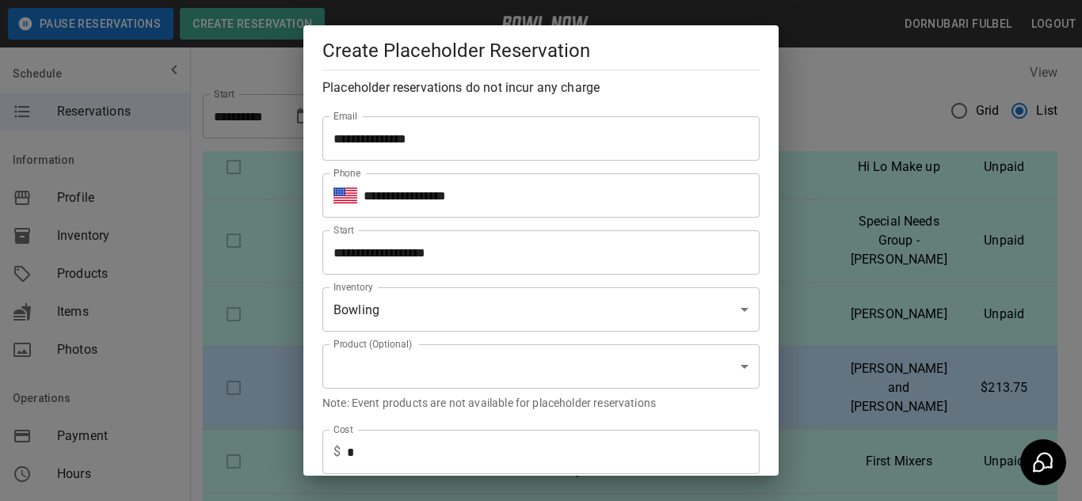
scroll to position [65, 0]
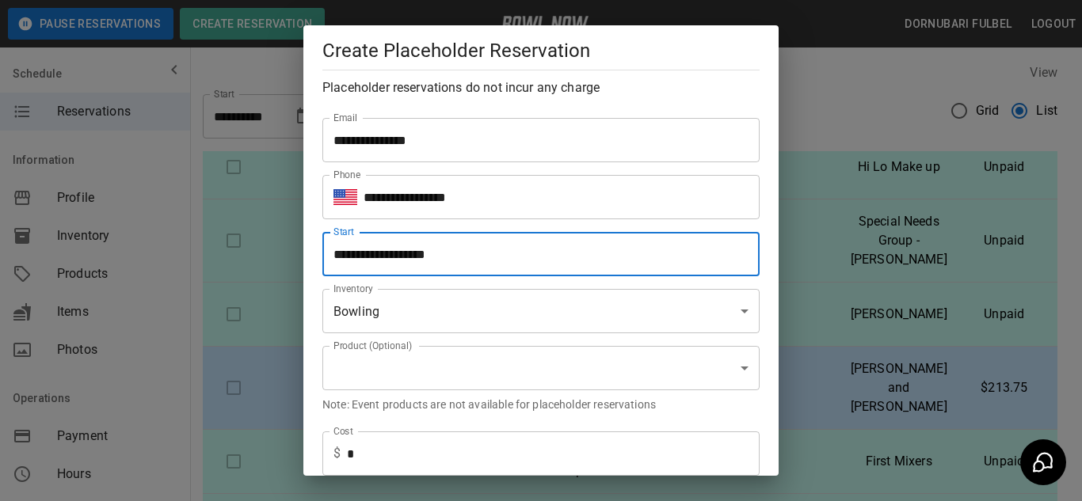
click at [489, 242] on input "**********" at bounding box center [535, 254] width 426 height 44
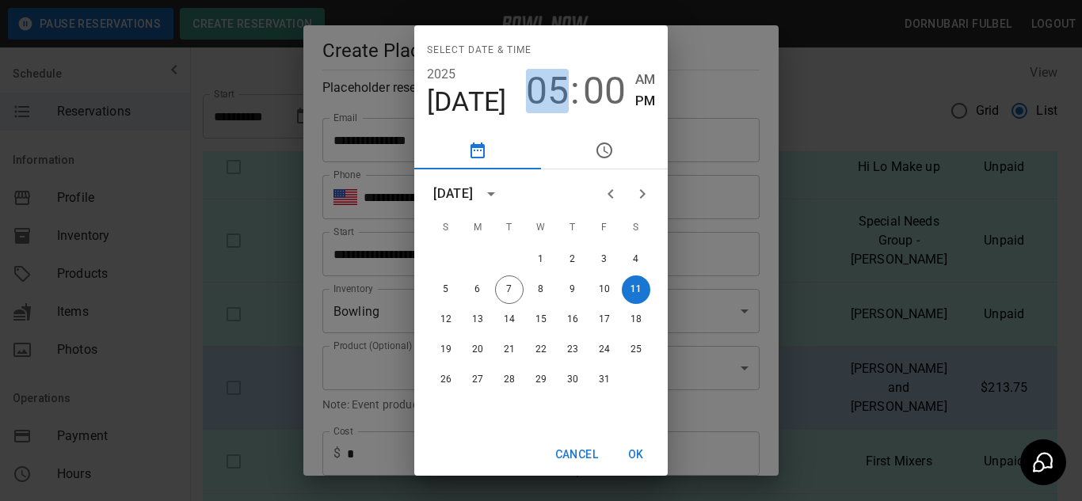
click at [549, 90] on span "05" at bounding box center [547, 91] width 43 height 44
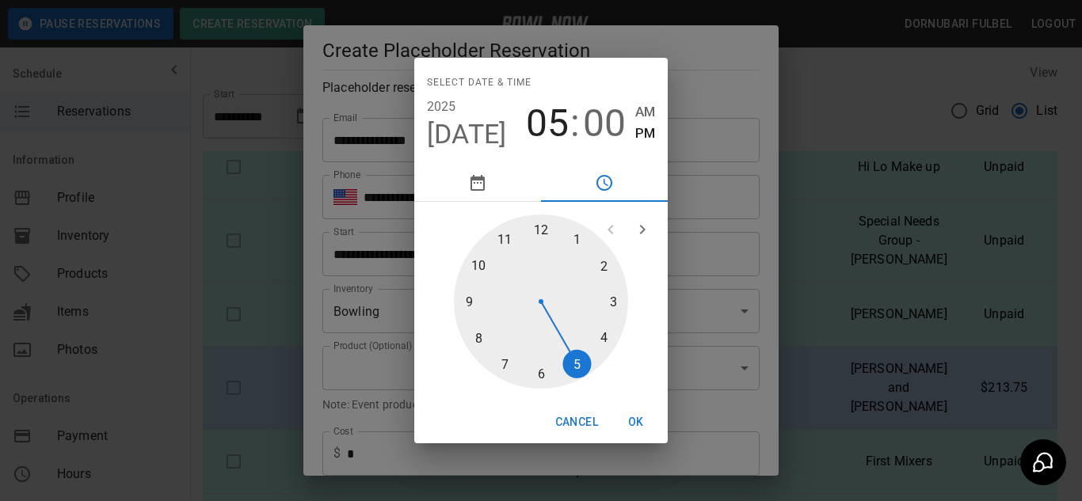
click at [607, 340] on div at bounding box center [541, 302] width 174 height 174
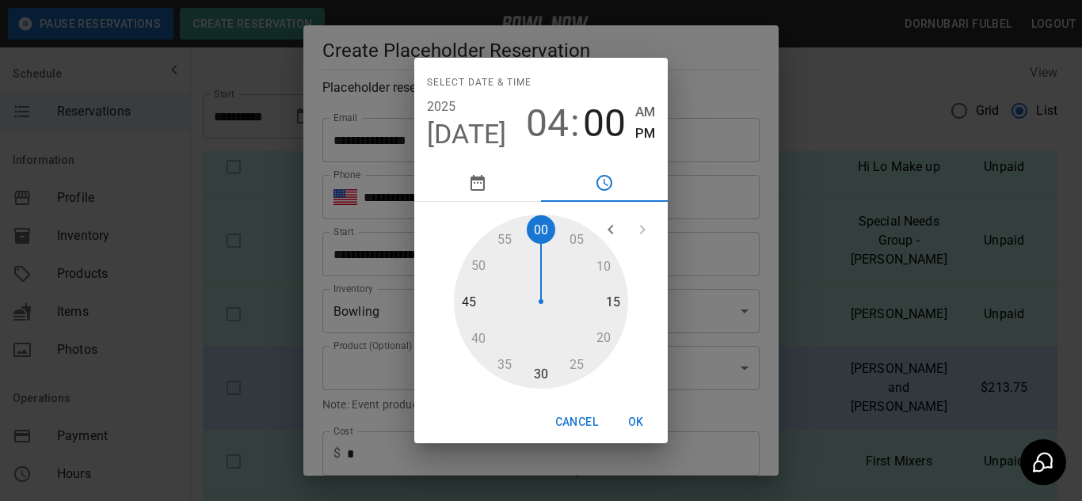
click at [544, 361] on div at bounding box center [541, 302] width 174 height 174
type input "**********"
click at [634, 415] on button "OK" at bounding box center [636, 422] width 51 height 29
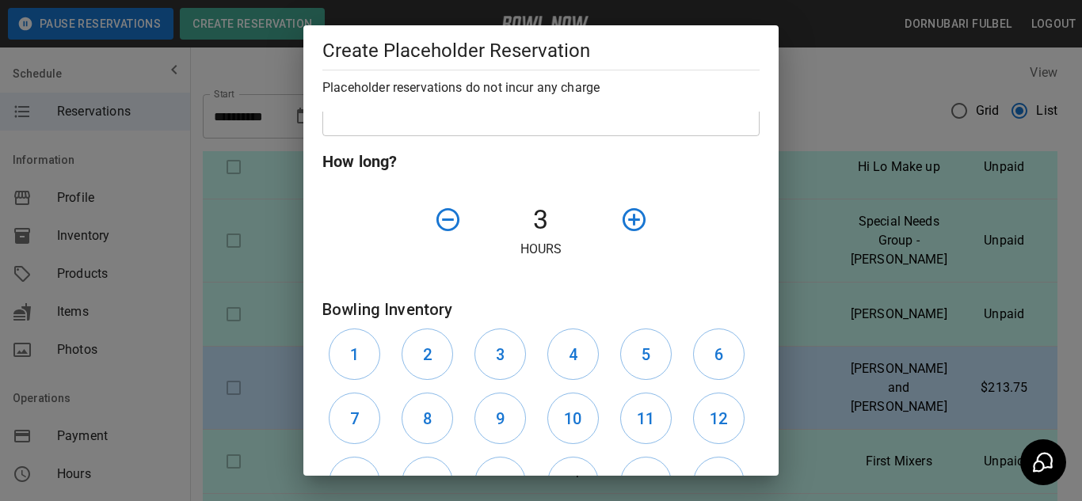
scroll to position [499, 0]
click at [358, 363] on h6 "1" at bounding box center [354, 353] width 9 height 25
click at [425, 363] on h6 "2" at bounding box center [427, 353] width 9 height 25
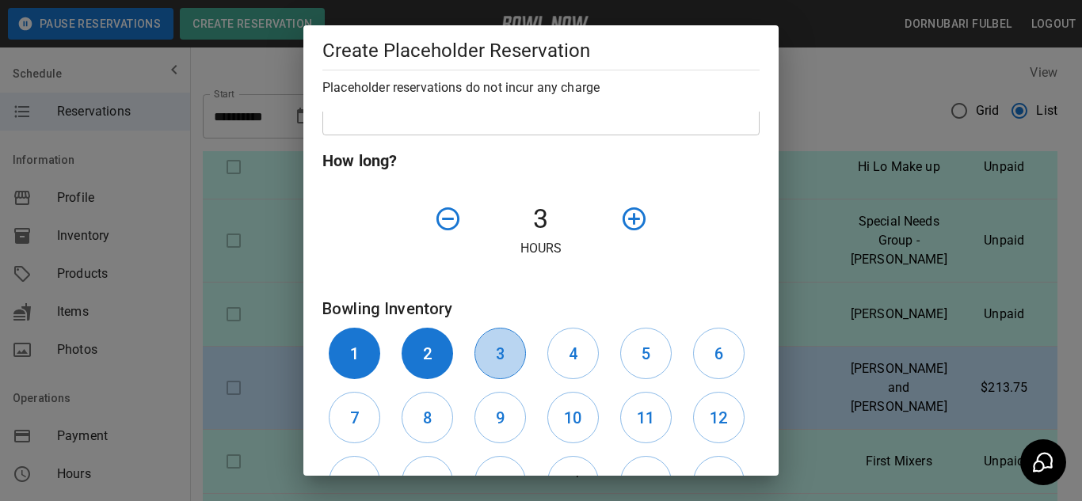
click at [513, 353] on button "3" at bounding box center [500, 353] width 51 height 51
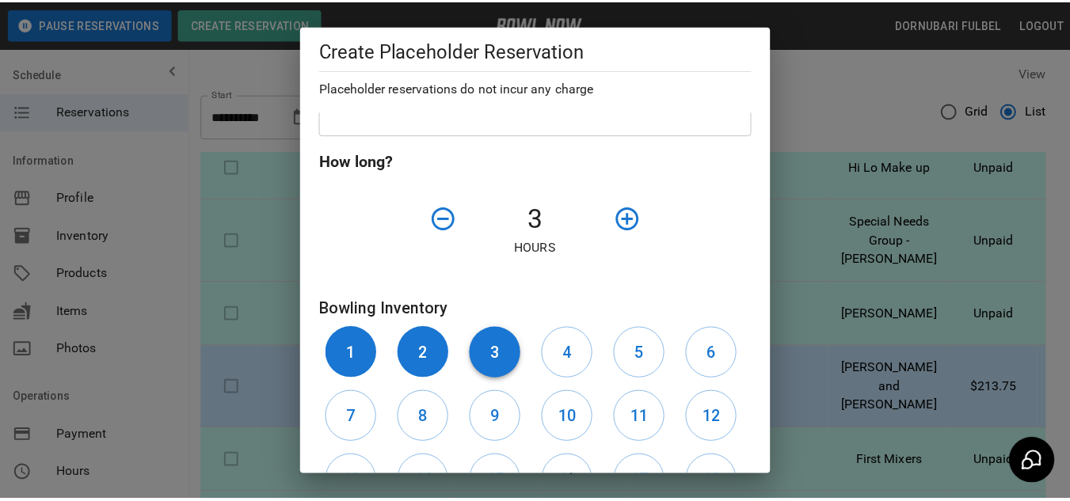
scroll to position [695, 0]
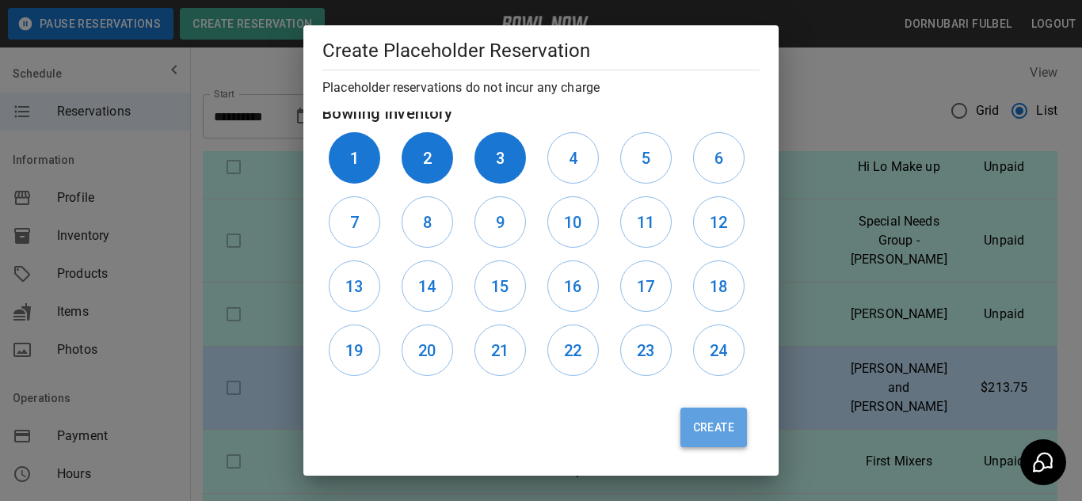
click at [680, 433] on button "Create" at bounding box center [713, 428] width 67 height 40
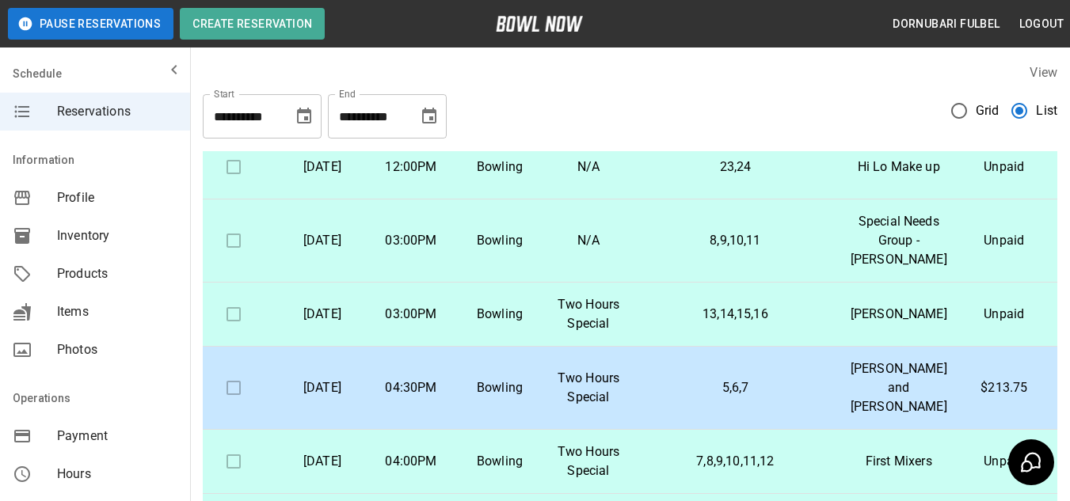
click at [977, 108] on span "Grid" at bounding box center [988, 110] width 24 height 19
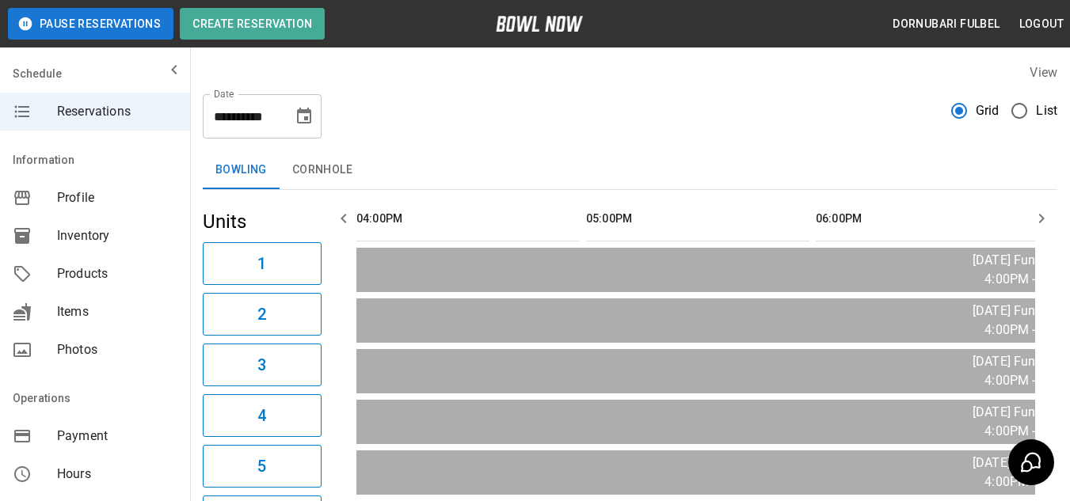
click at [1041, 106] on span "List" at bounding box center [1046, 110] width 21 height 19
